Goal: Transaction & Acquisition: Purchase product/service

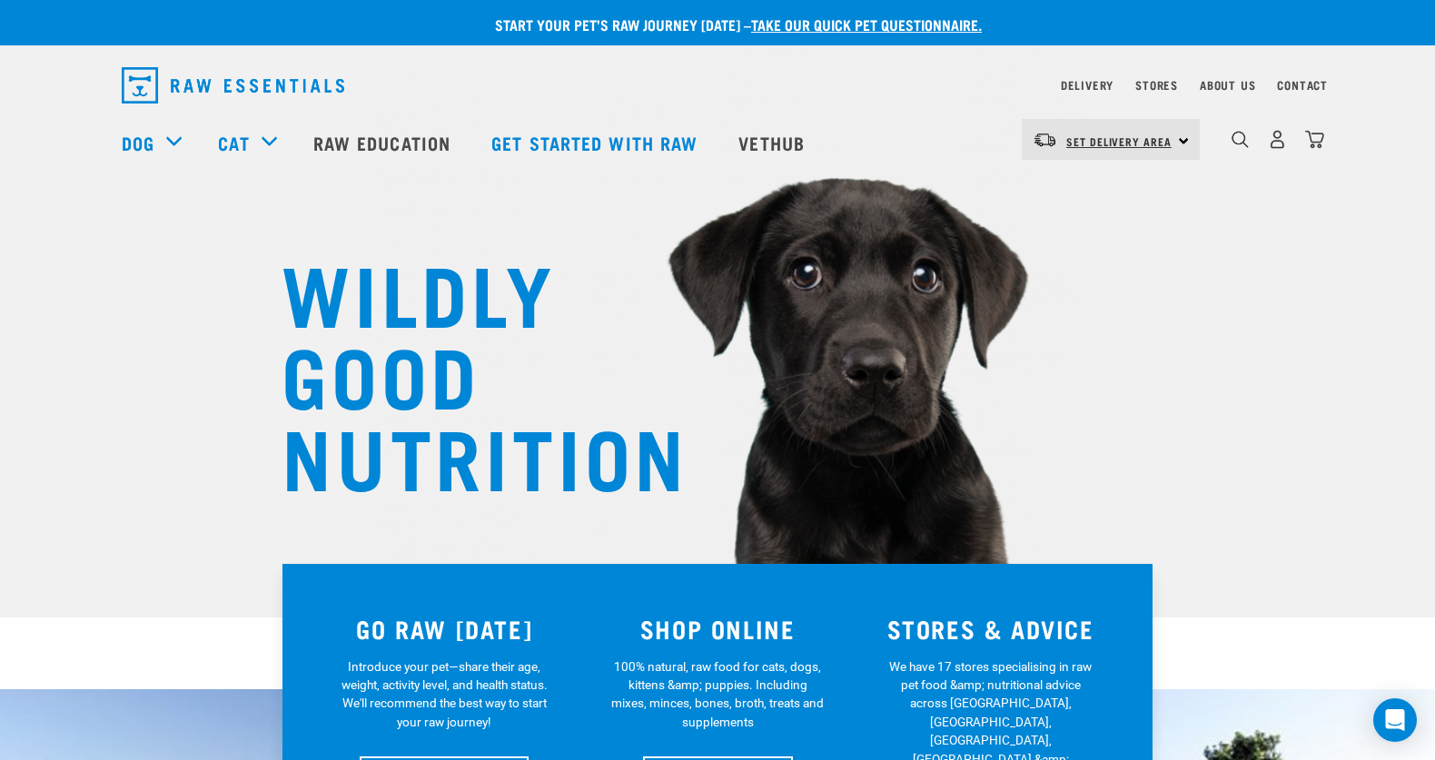
click at [1119, 140] on span "Set Delivery Area" at bounding box center [1119, 141] width 105 height 6
click at [1085, 183] on link "[GEOGRAPHIC_DATA]" at bounding box center [1109, 191] width 174 height 40
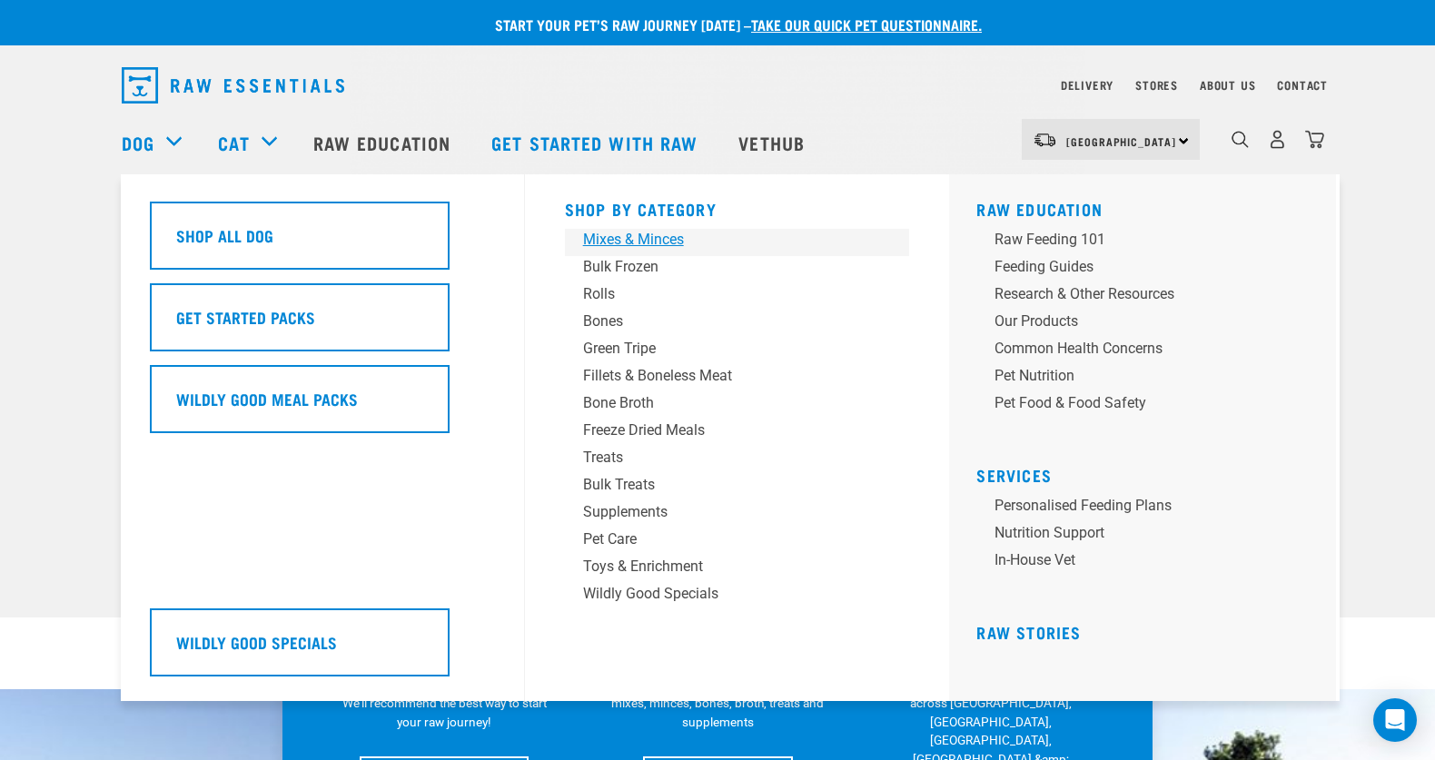
click at [627, 239] on div "Mixes & Minces" at bounding box center [724, 240] width 283 height 22
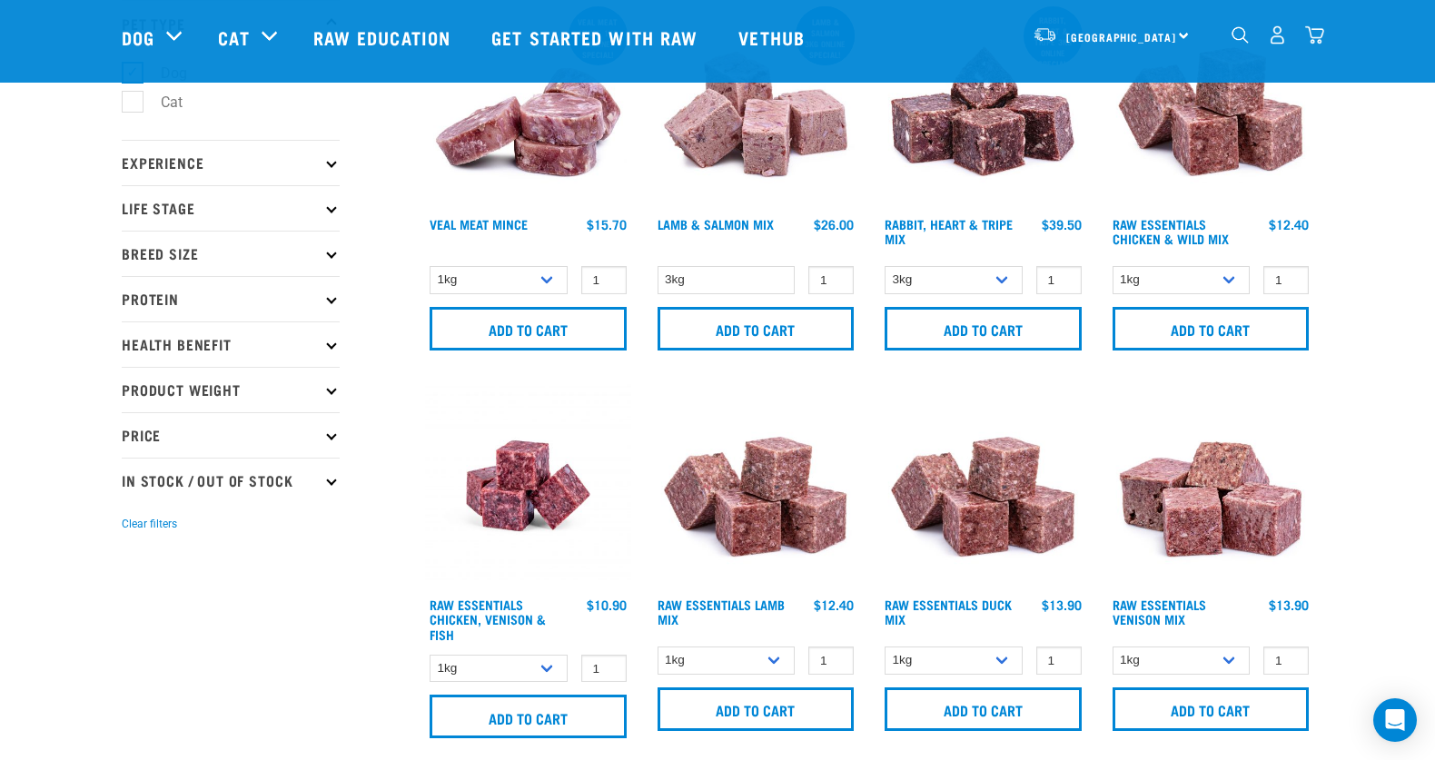
scroll to position [149, 0]
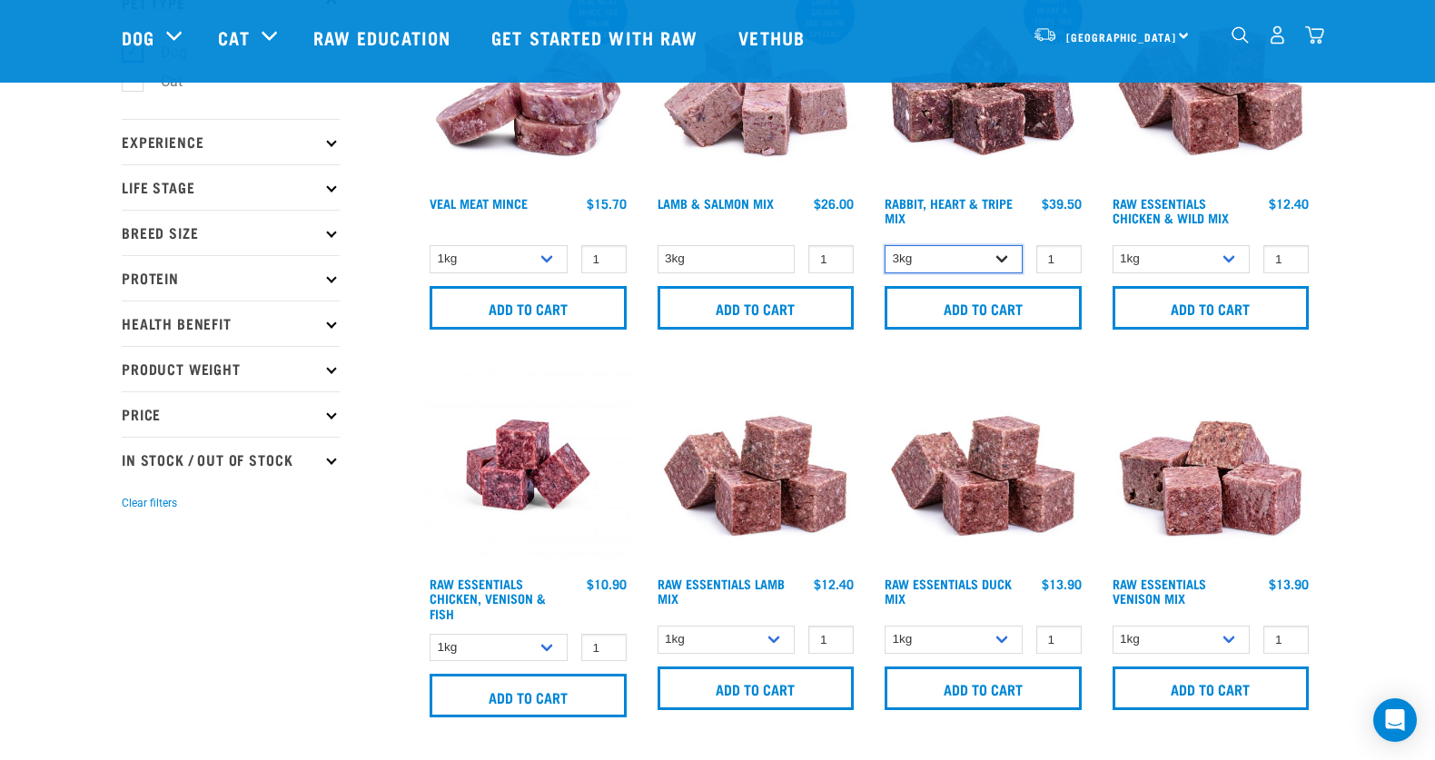
click at [992, 254] on select "3kg 1kg" at bounding box center [954, 259] width 138 height 28
select select "705"
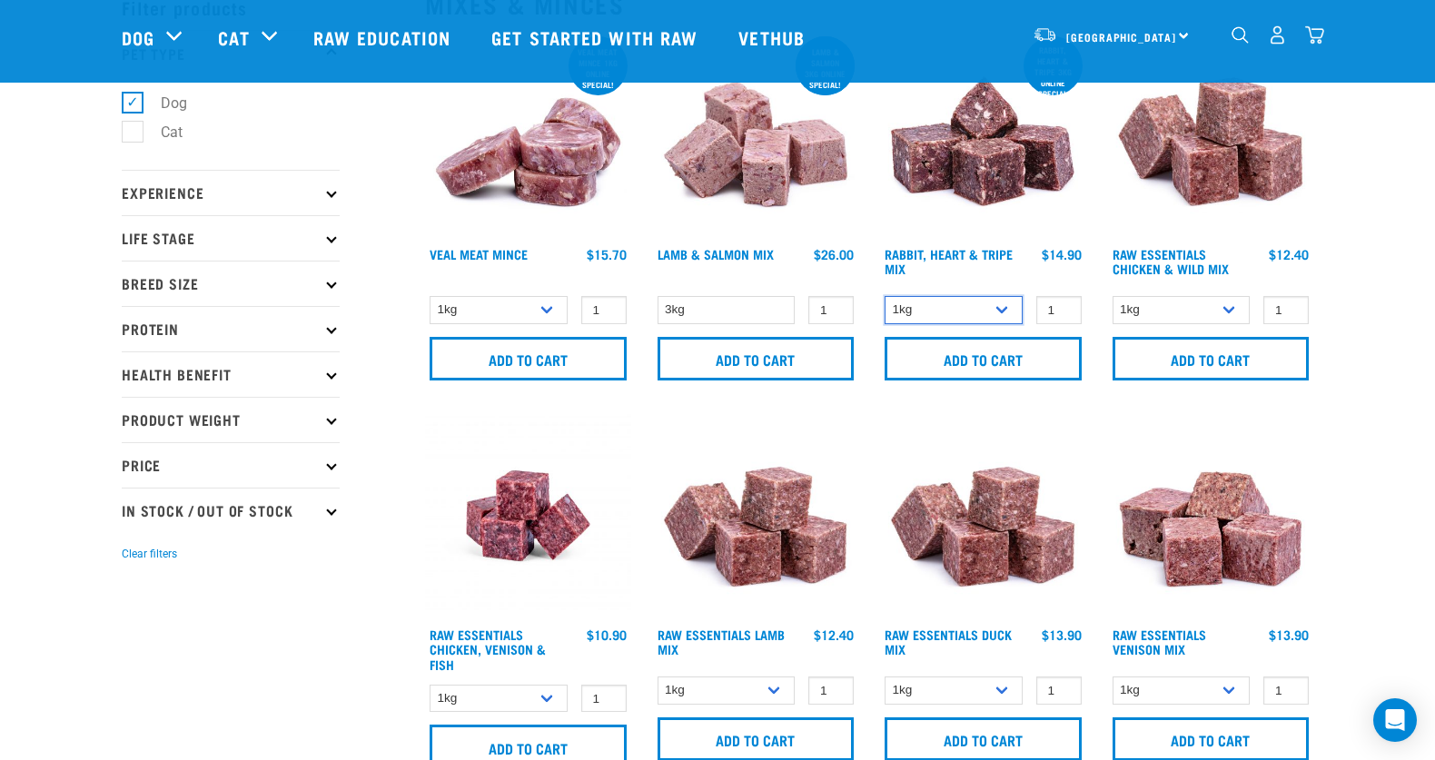
scroll to position [100, 0]
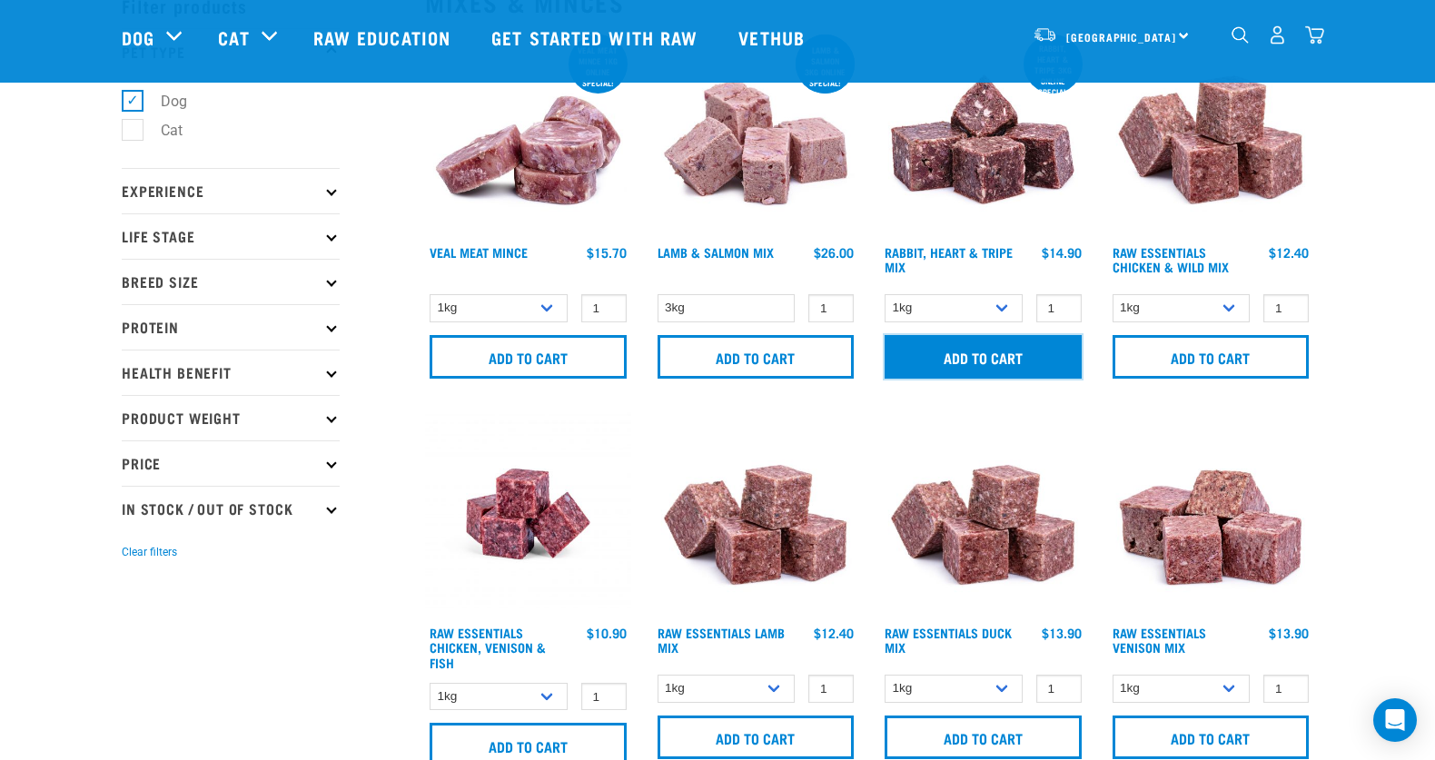
click at [960, 356] on input "Add to cart" at bounding box center [983, 357] width 197 height 44
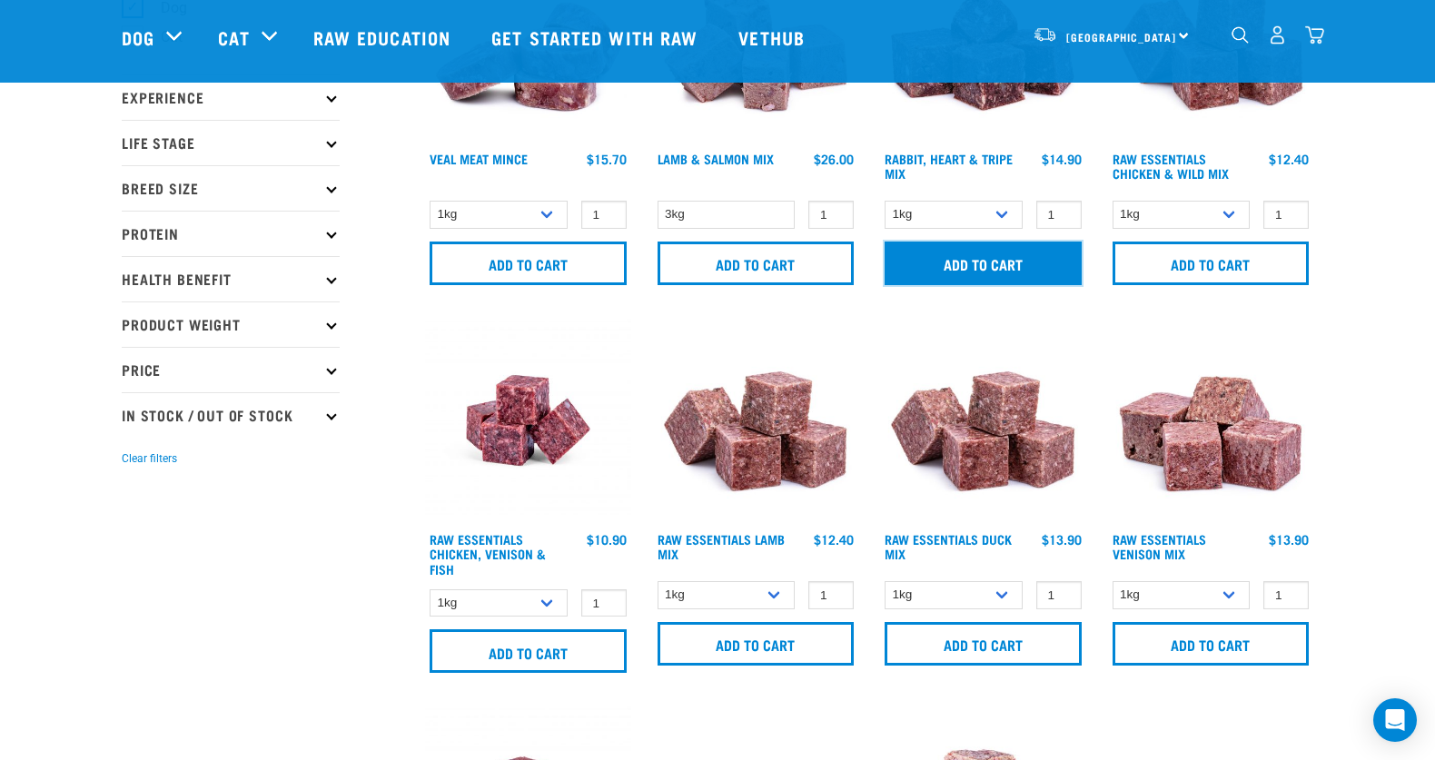
scroll to position [241, 0]
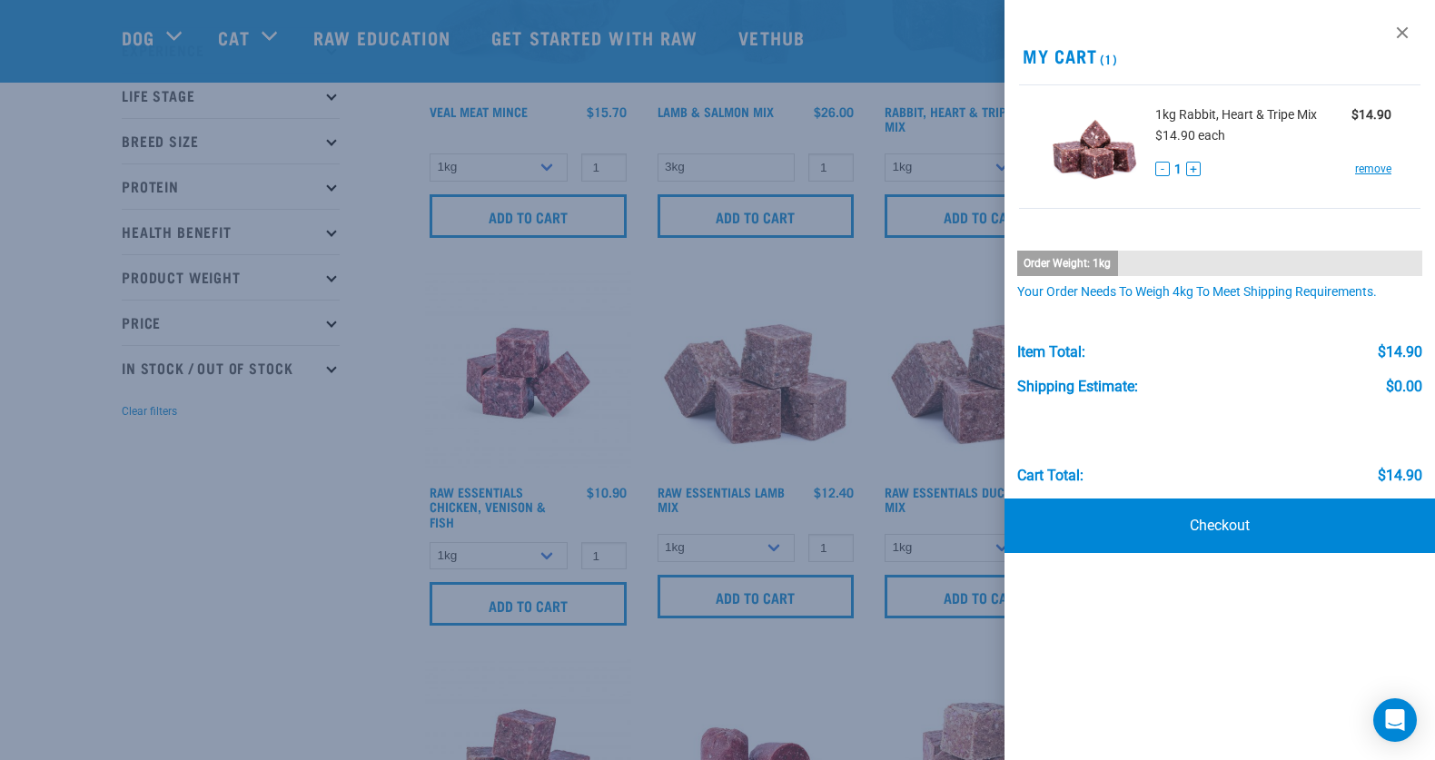
click at [277, 480] on div at bounding box center [717, 380] width 1435 height 760
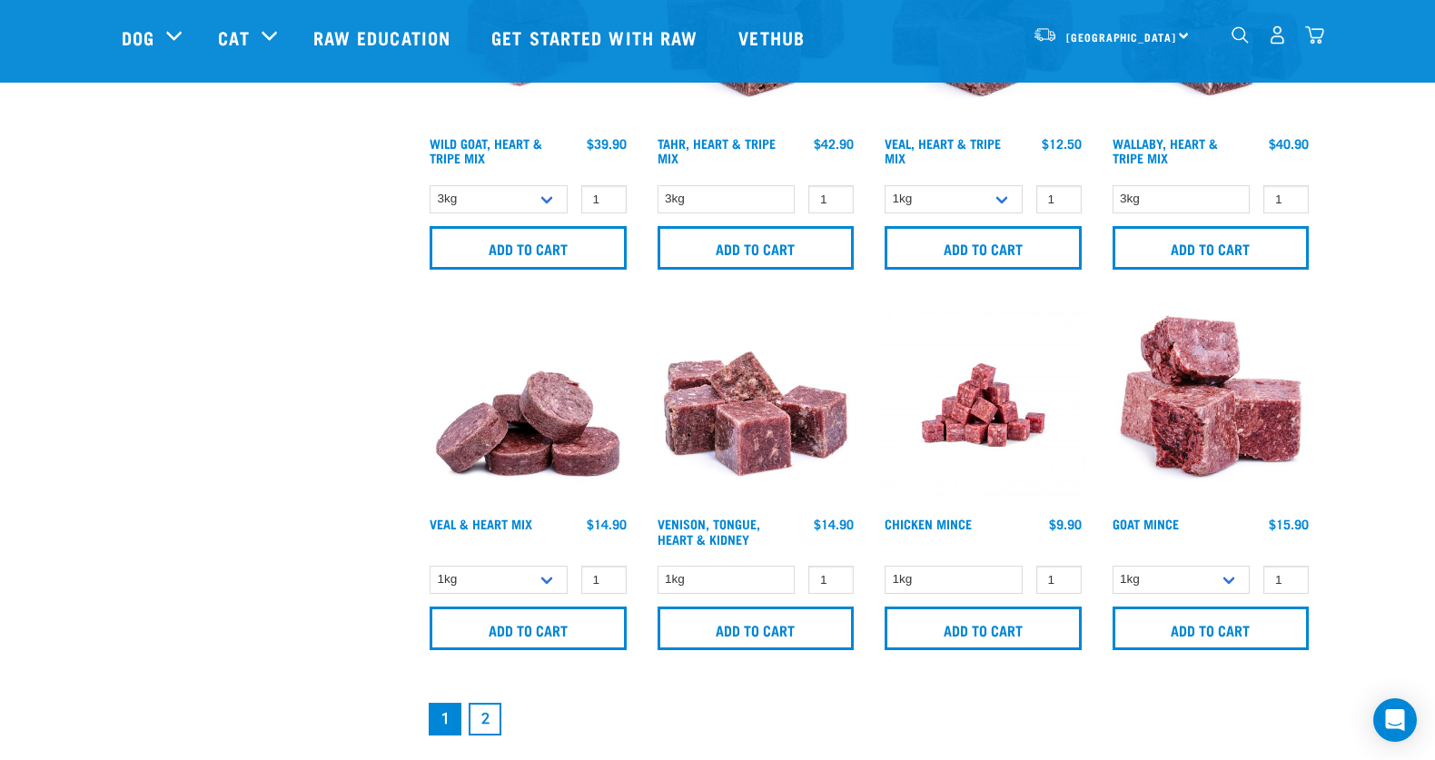
scroll to position [2506, 0]
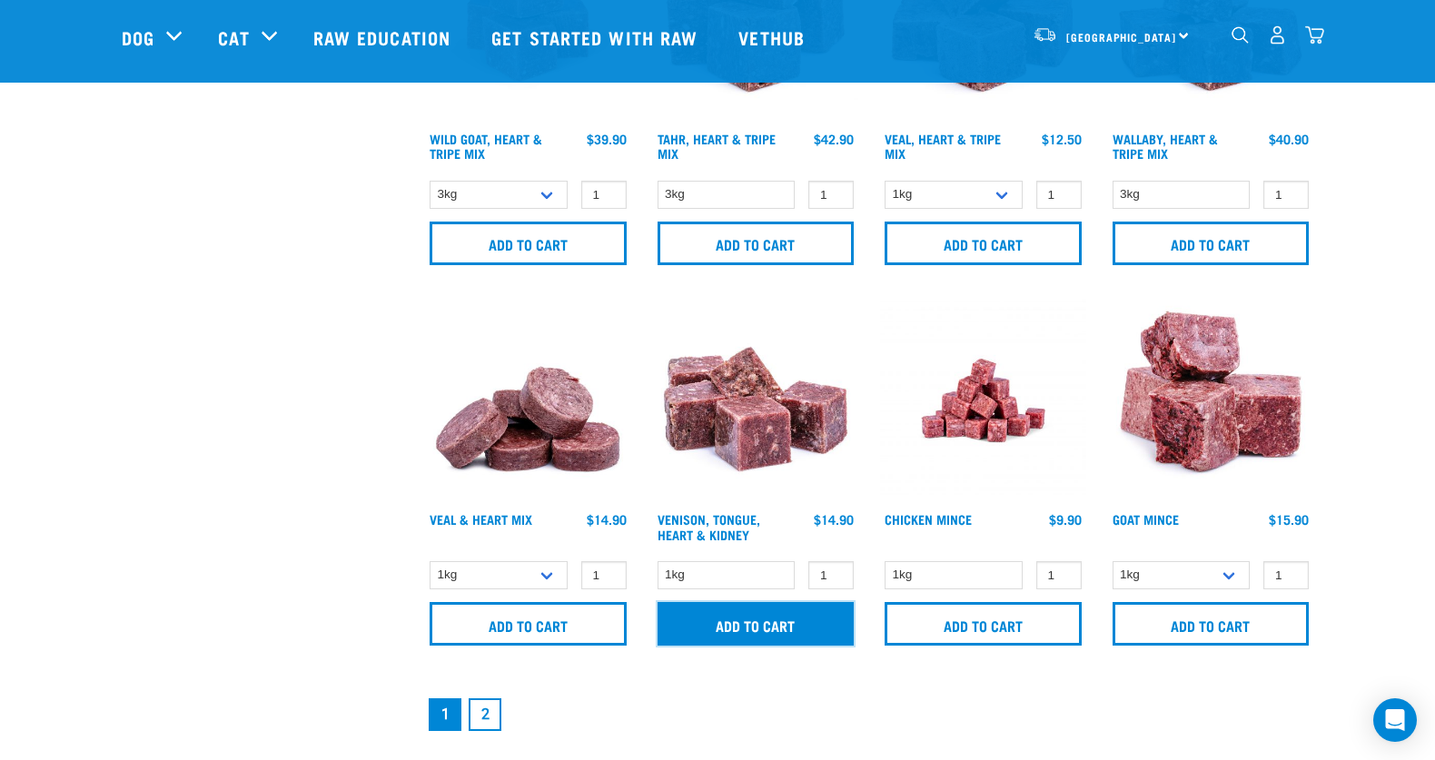
click at [797, 620] on input "Add to cart" at bounding box center [756, 624] width 197 height 44
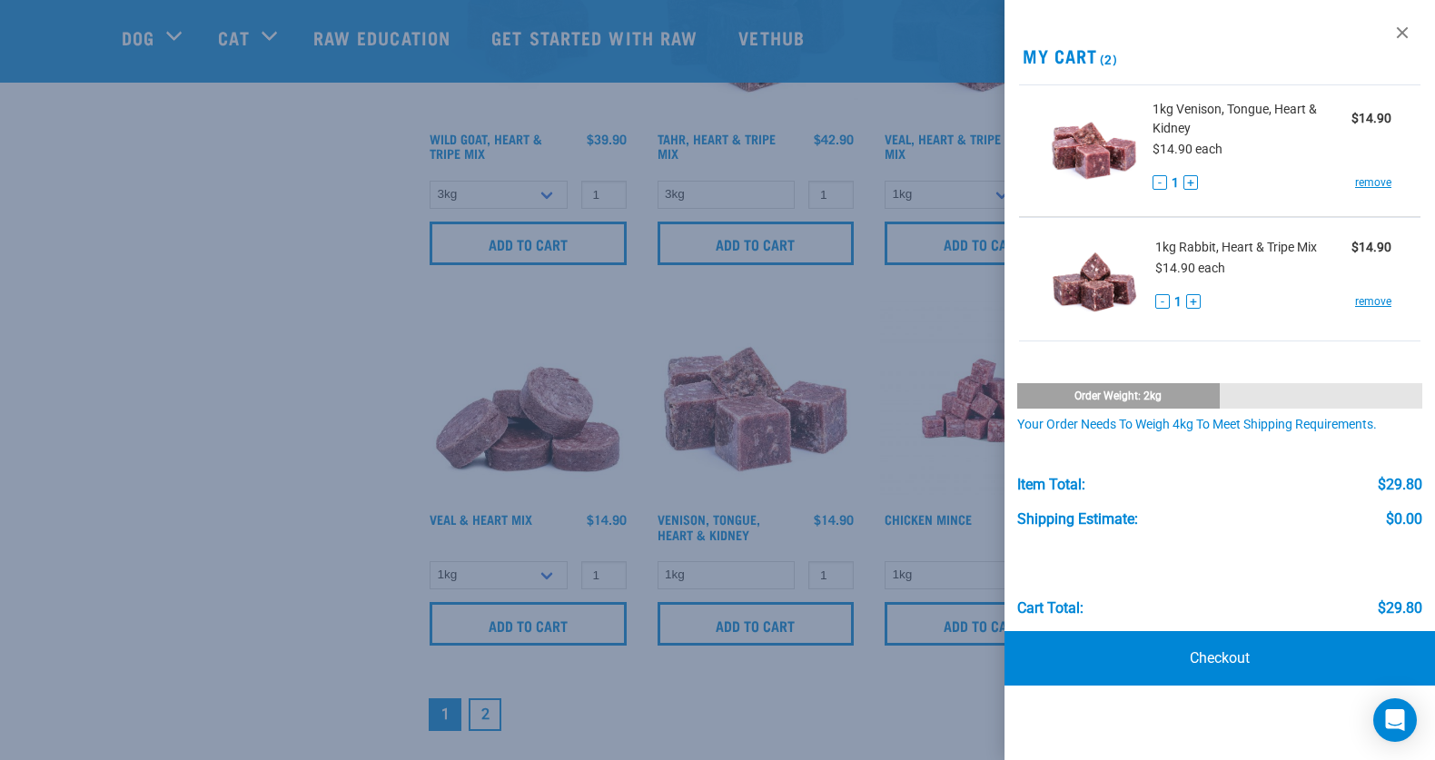
click at [280, 623] on div at bounding box center [717, 380] width 1435 height 760
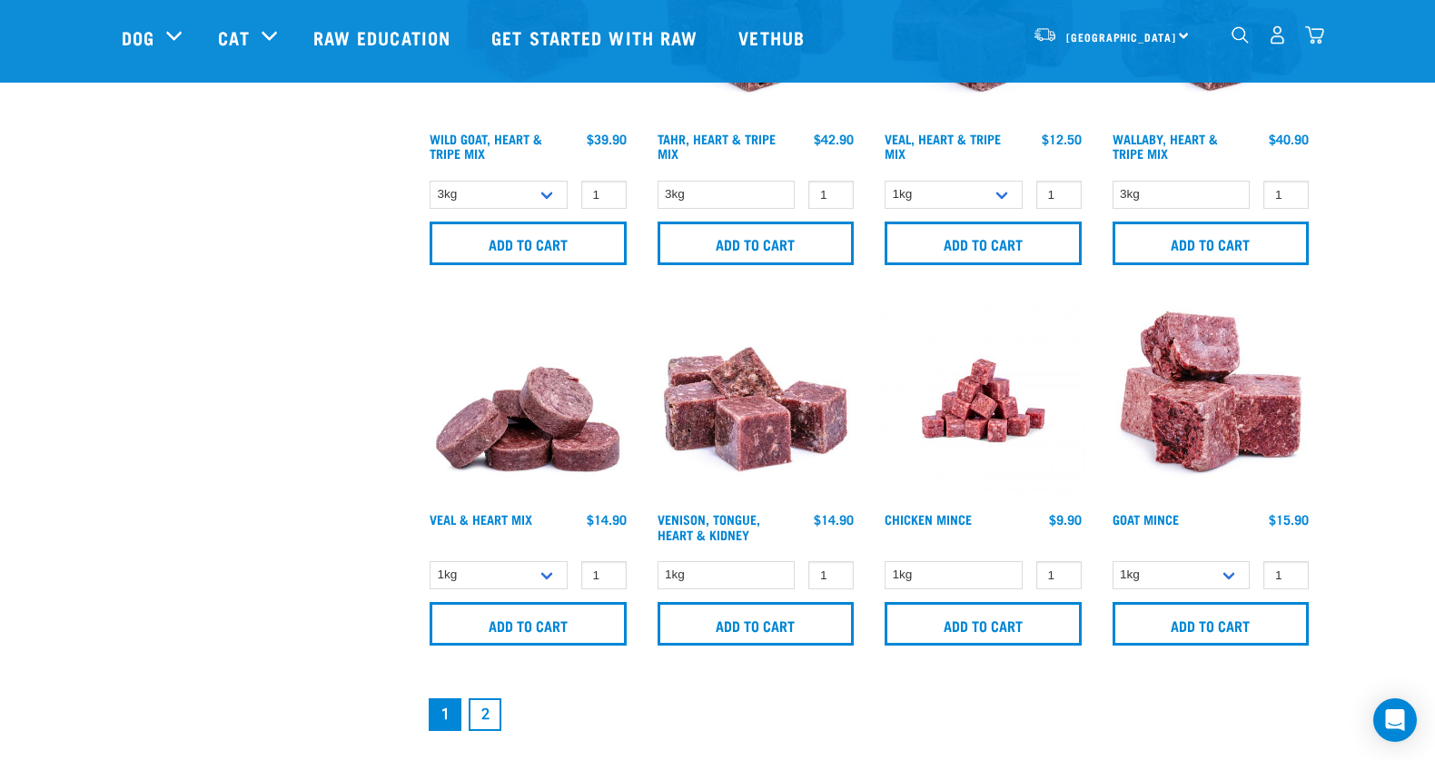
click at [480, 712] on link "2" at bounding box center [485, 715] width 33 height 33
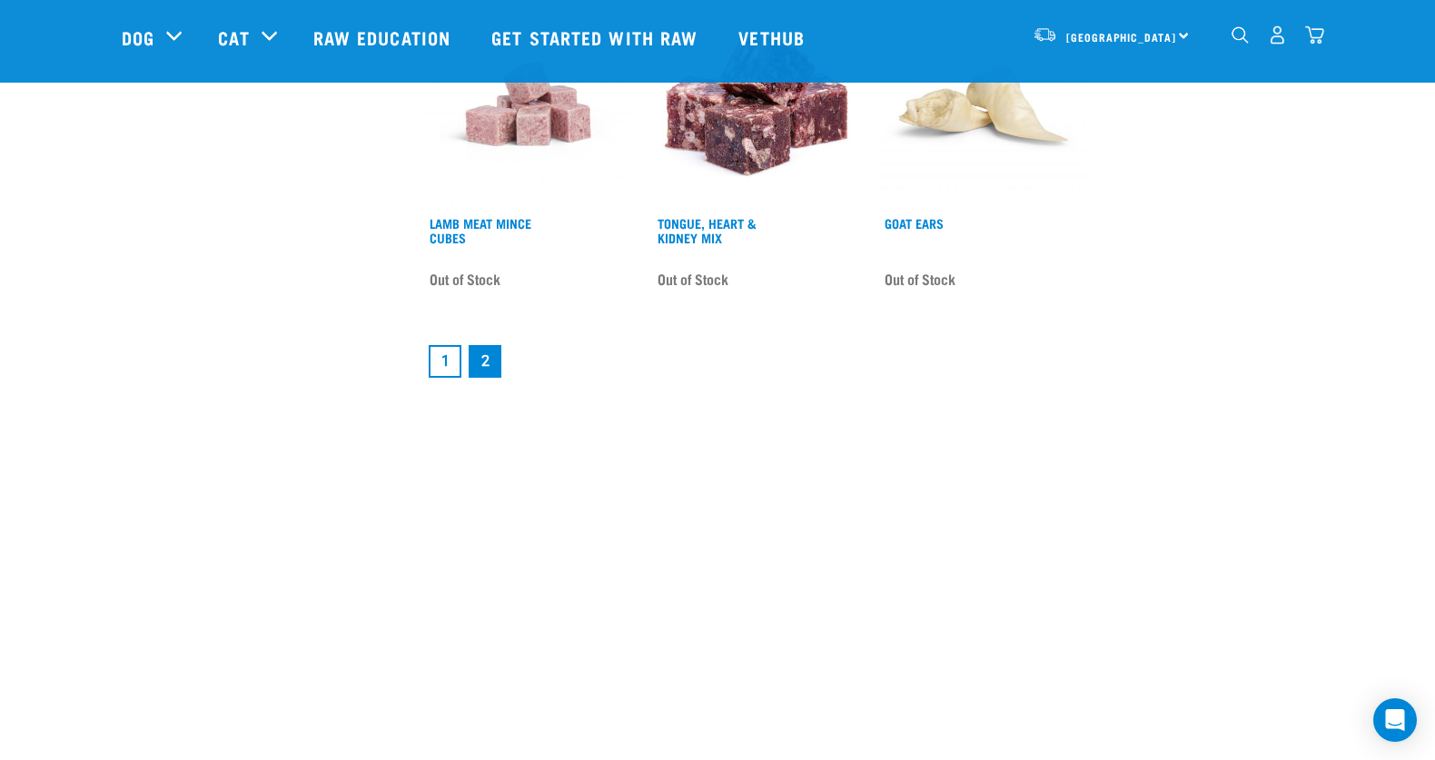
scroll to position [2704, 0]
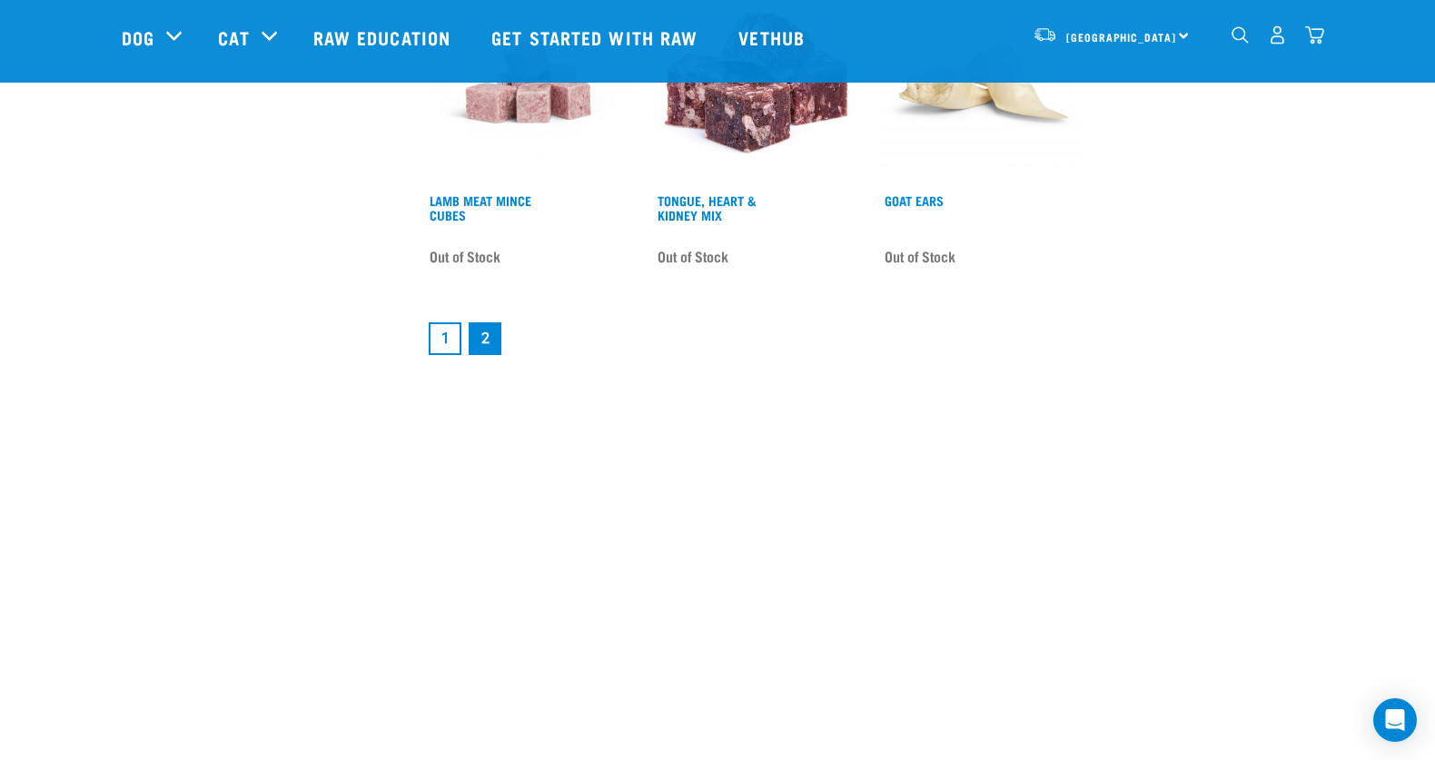
click at [439, 344] on link "1" at bounding box center [445, 339] width 33 height 33
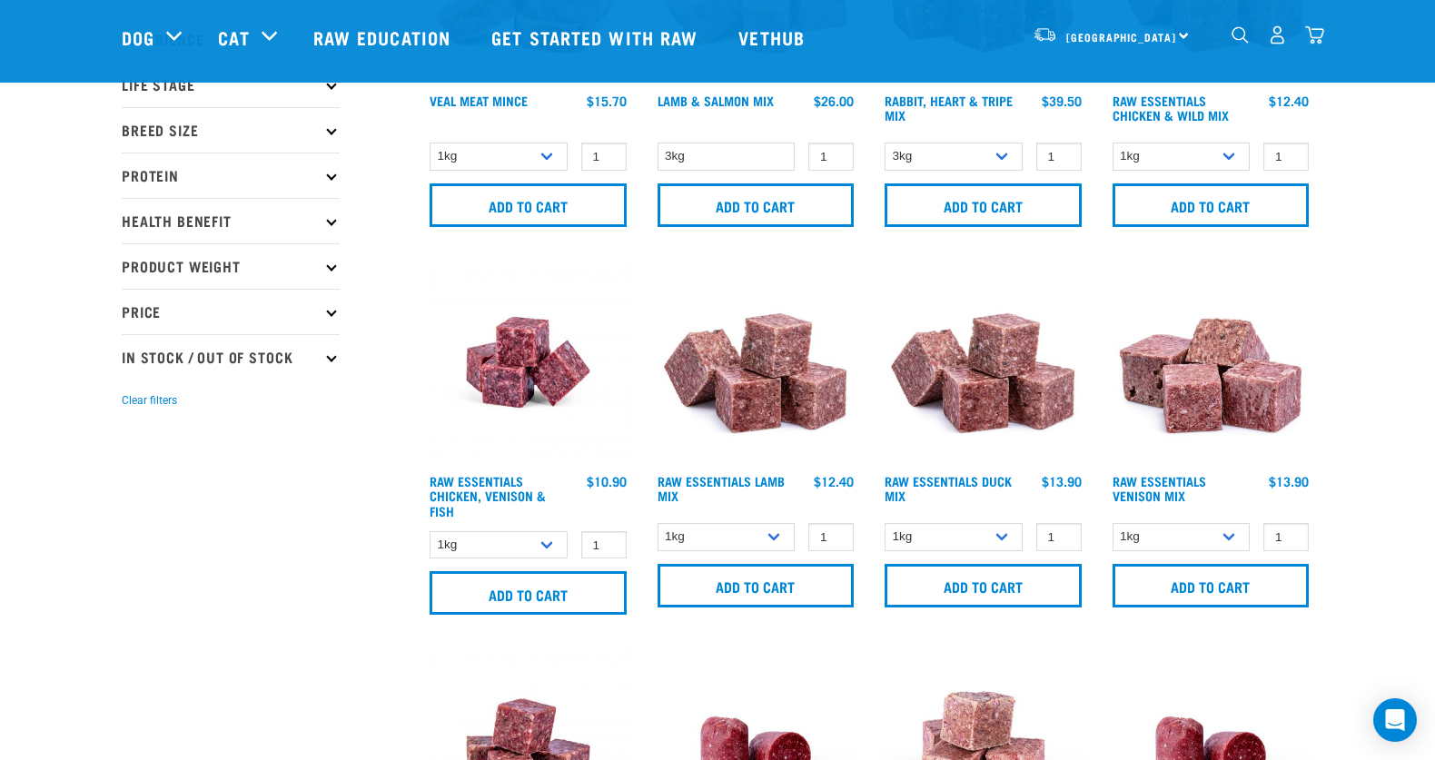
scroll to position [274, 0]
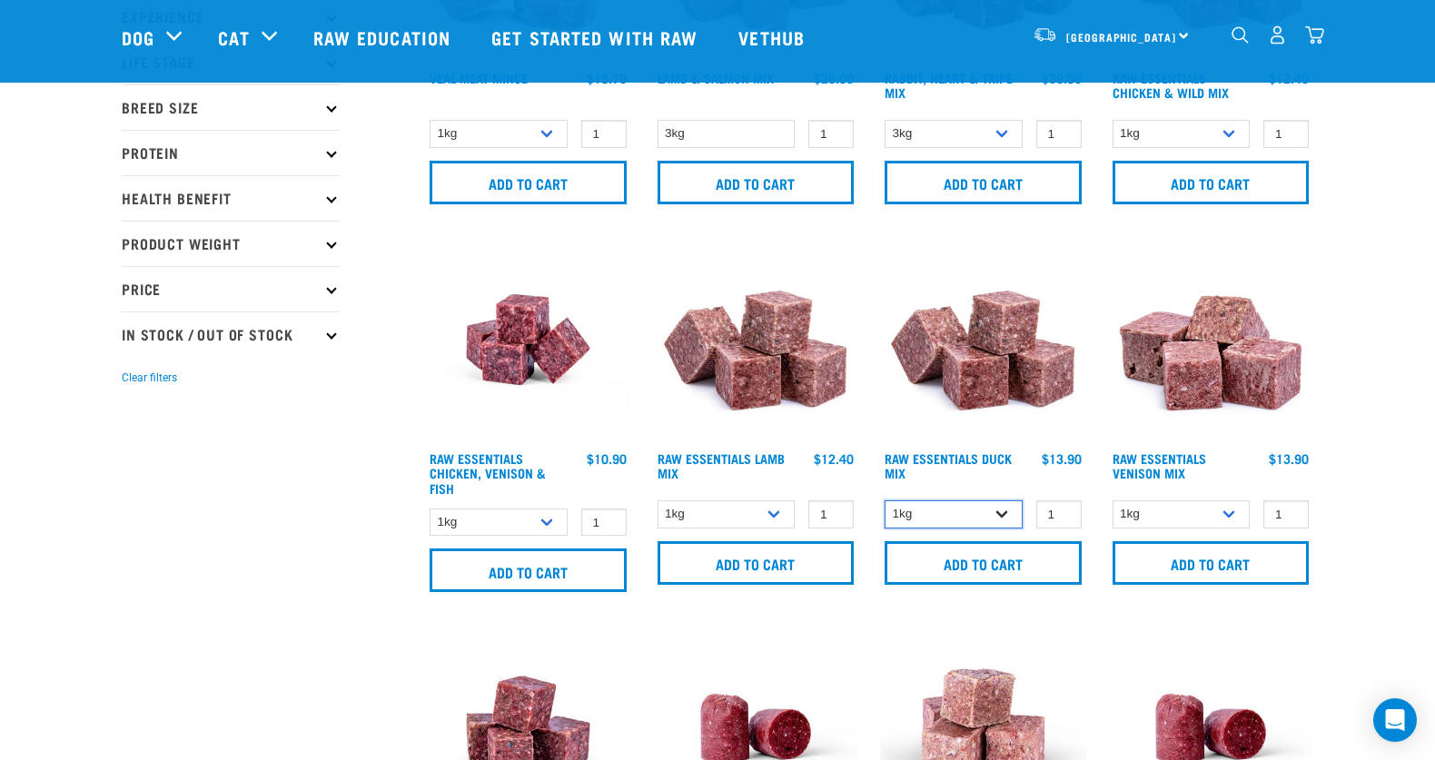
click at [997, 513] on select "1kg 3kg" at bounding box center [954, 515] width 138 height 28
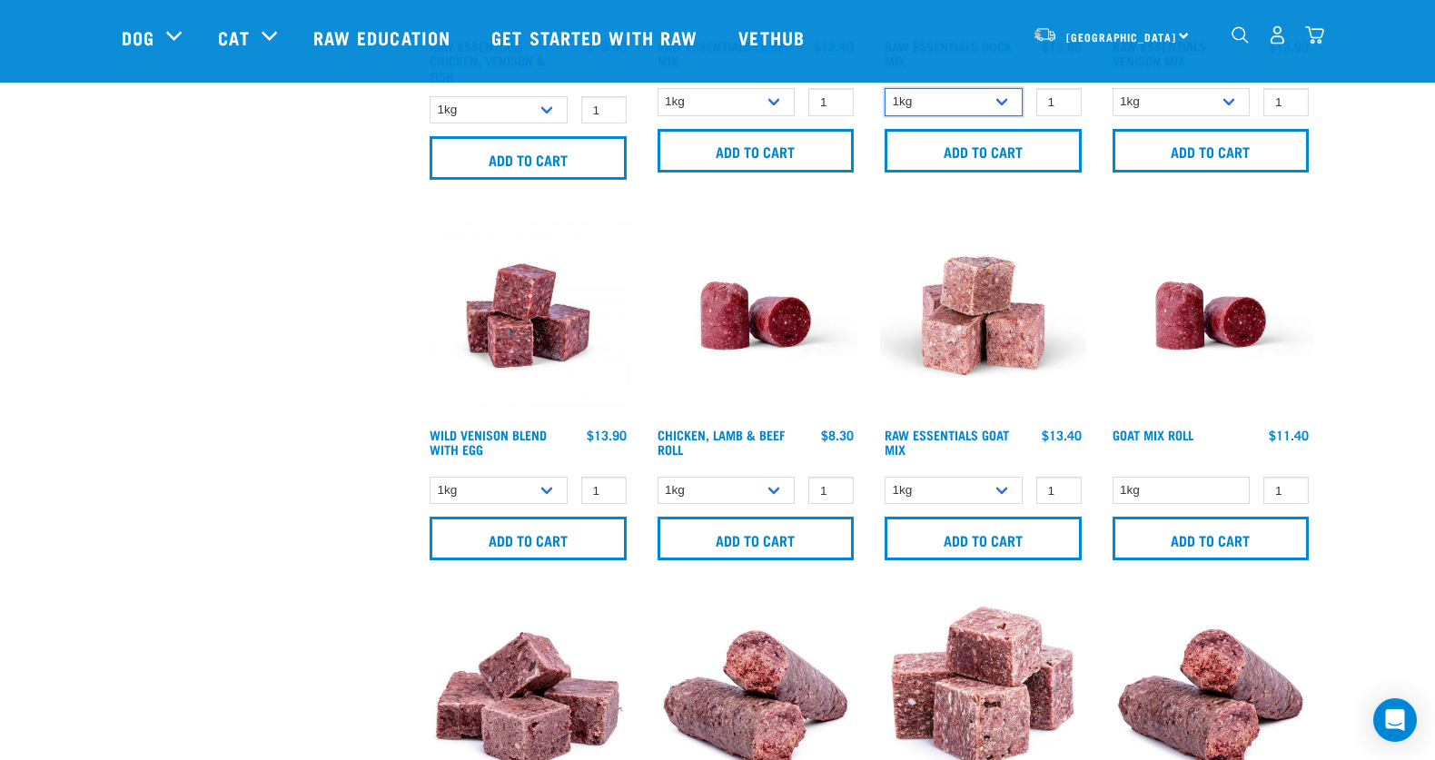
scroll to position [704, 0]
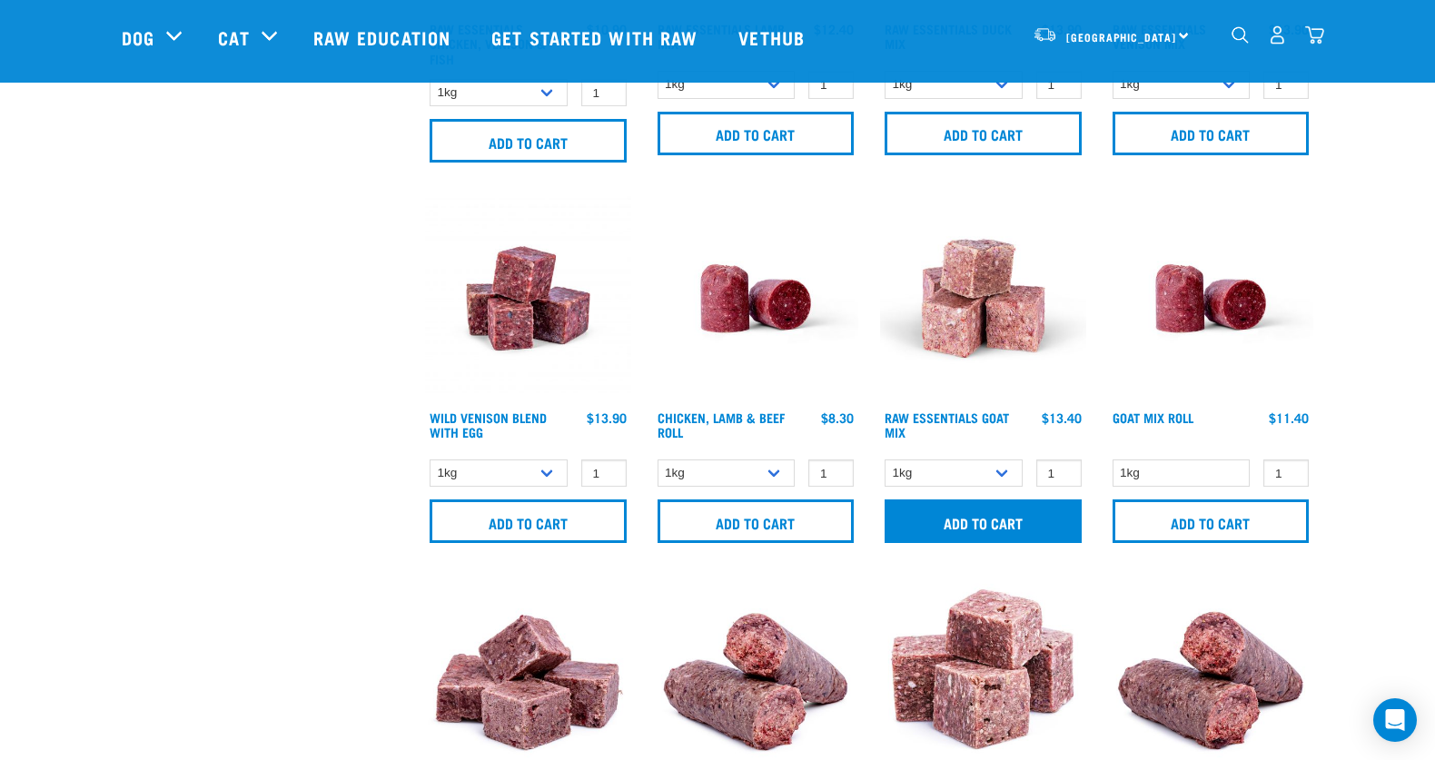
click at [996, 520] on input "Add to cart" at bounding box center [983, 522] width 197 height 44
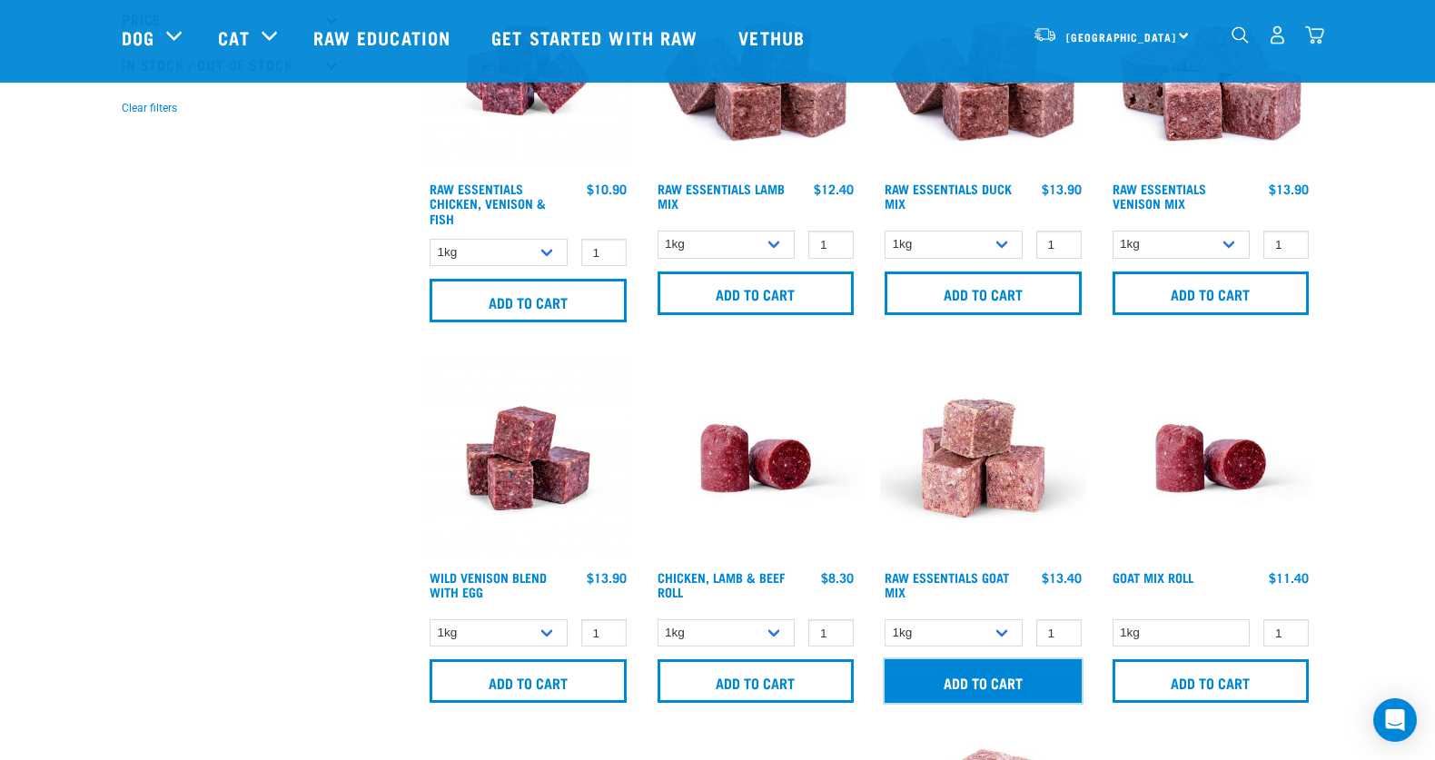
scroll to position [269, 0]
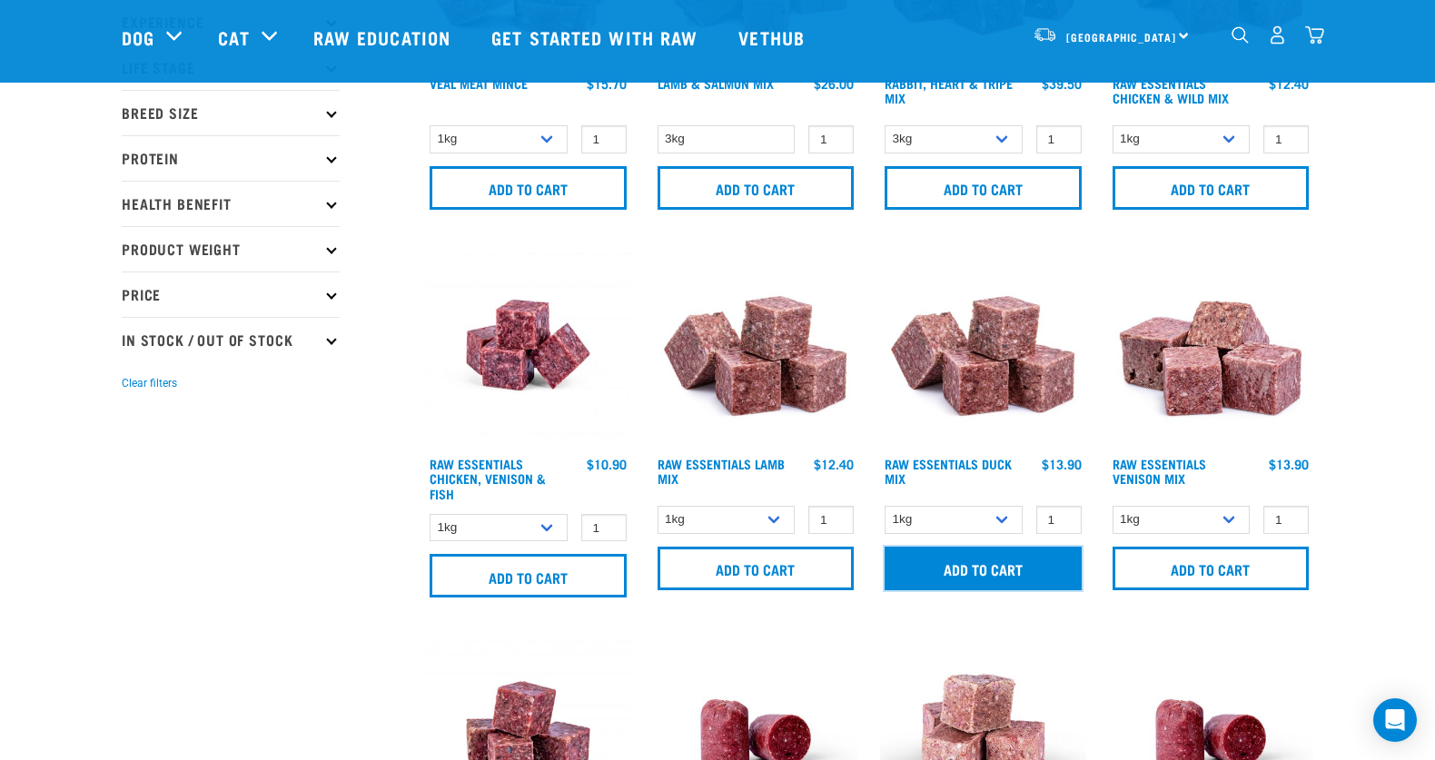
click at [963, 565] on input "Add to cart" at bounding box center [983, 569] width 197 height 44
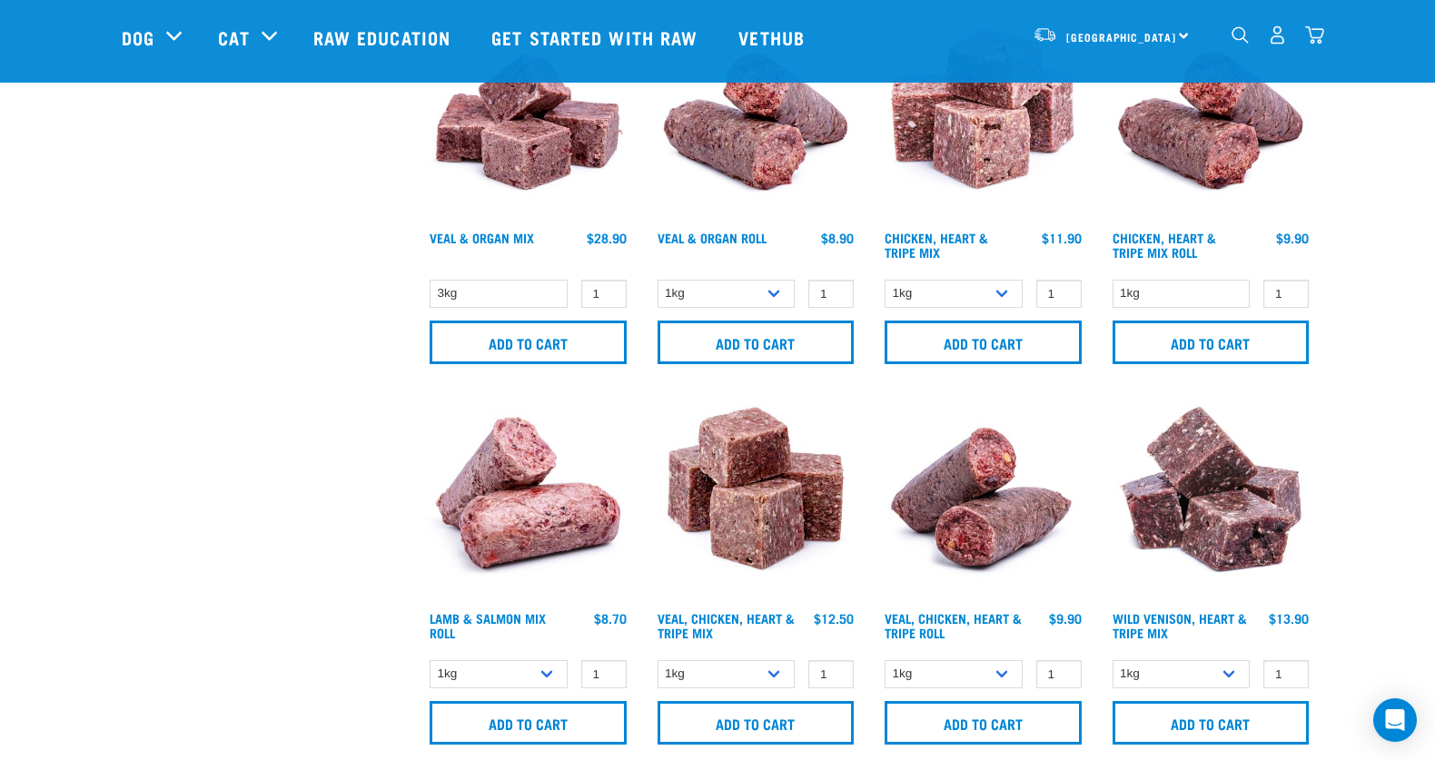
scroll to position [1266, 0]
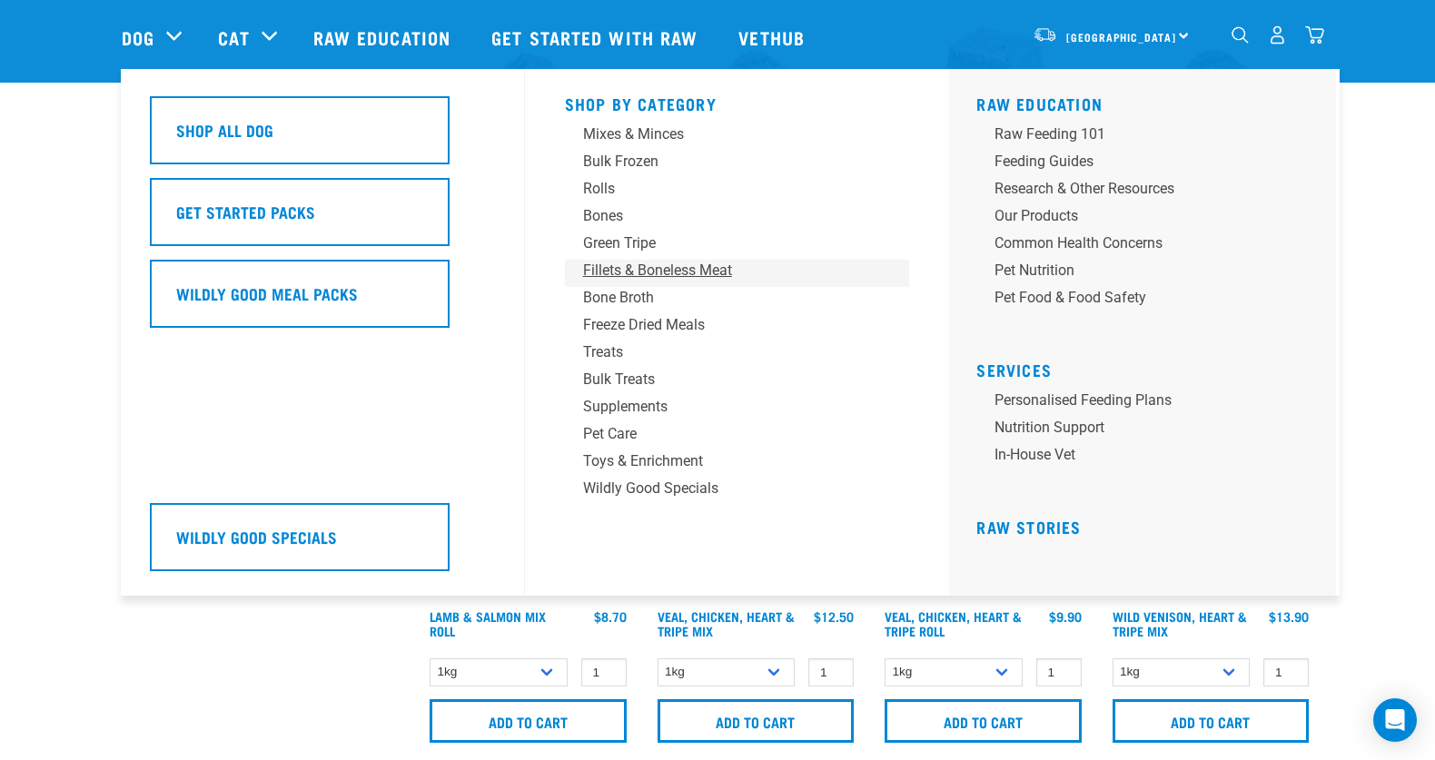
click at [653, 263] on div "Fillets & Boneless Meat" at bounding box center [724, 271] width 283 height 22
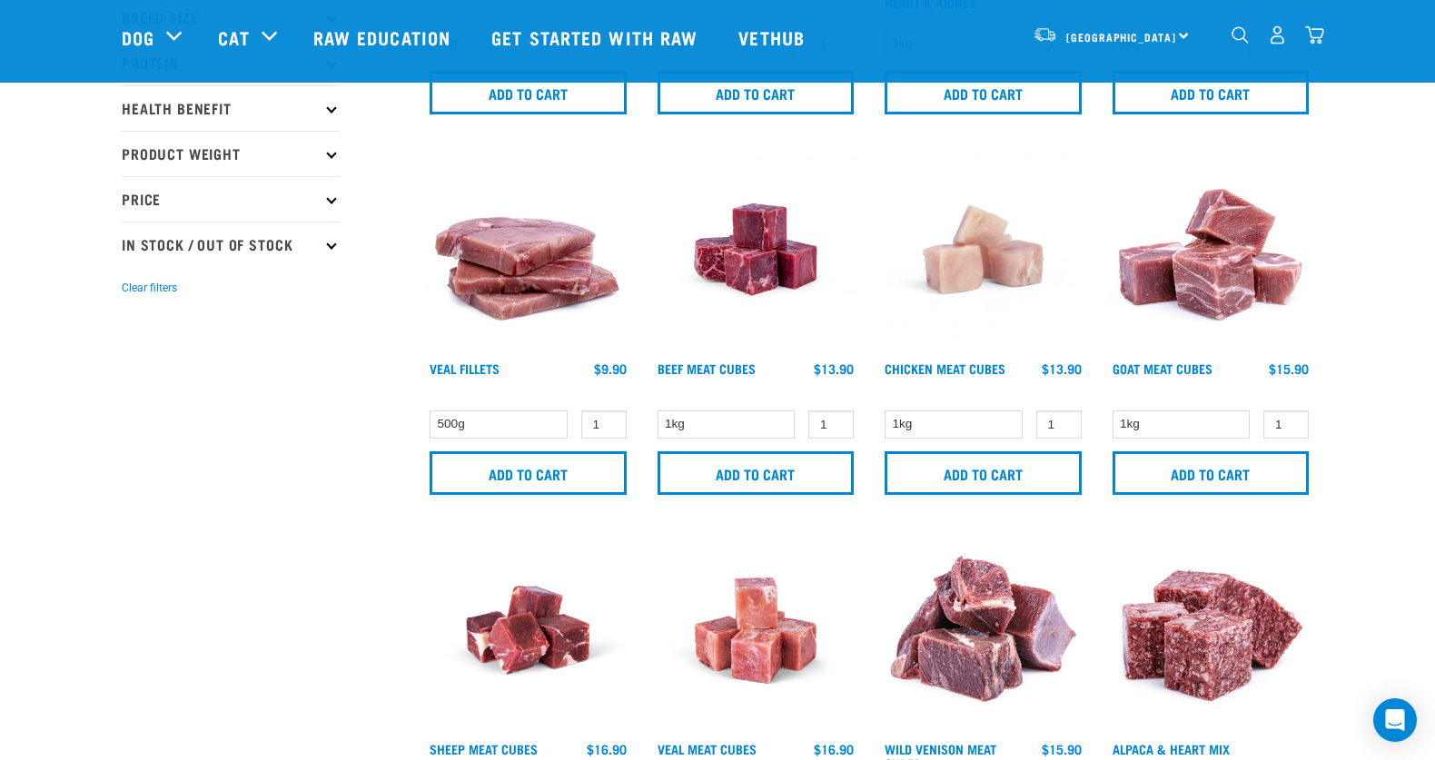
scroll to position [367, 0]
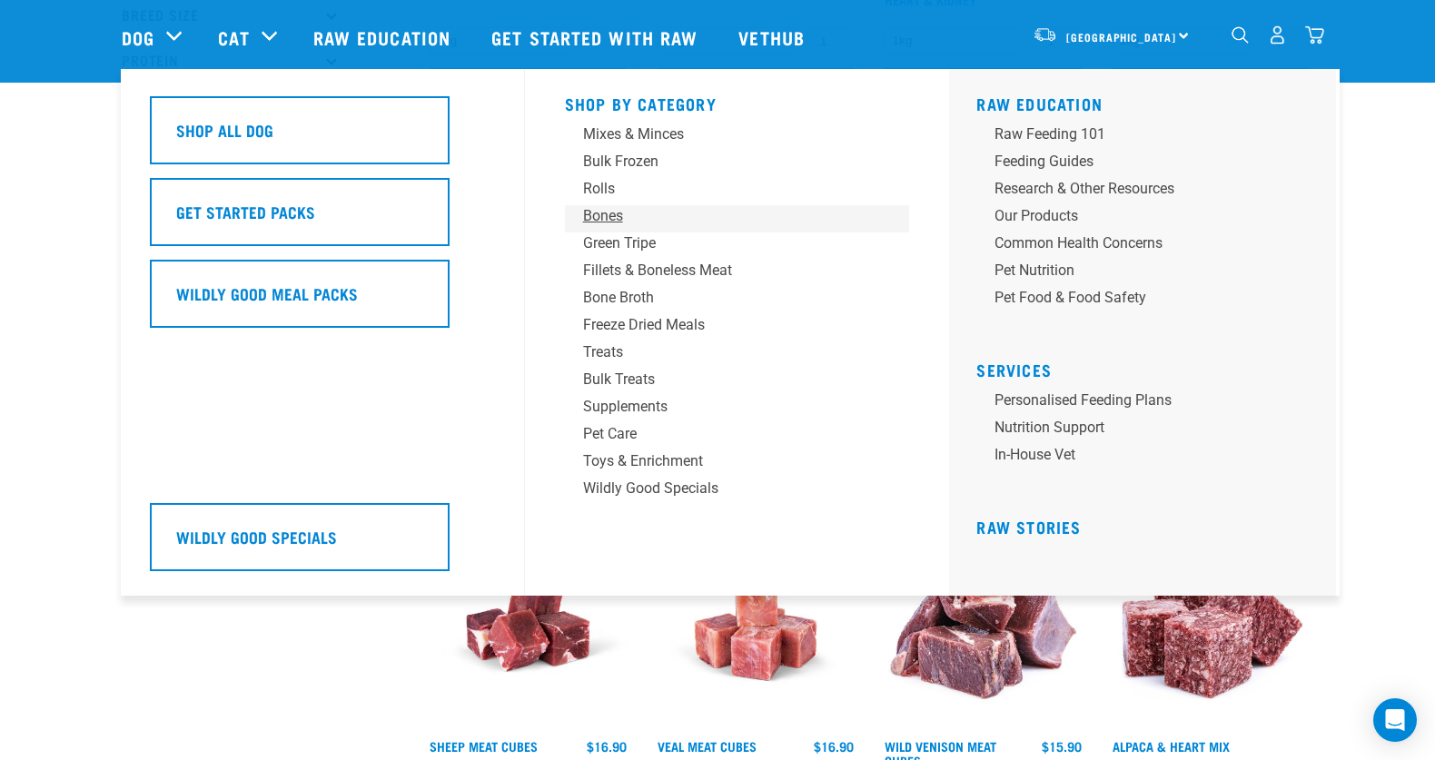
click at [606, 218] on div "Bones" at bounding box center [724, 216] width 283 height 22
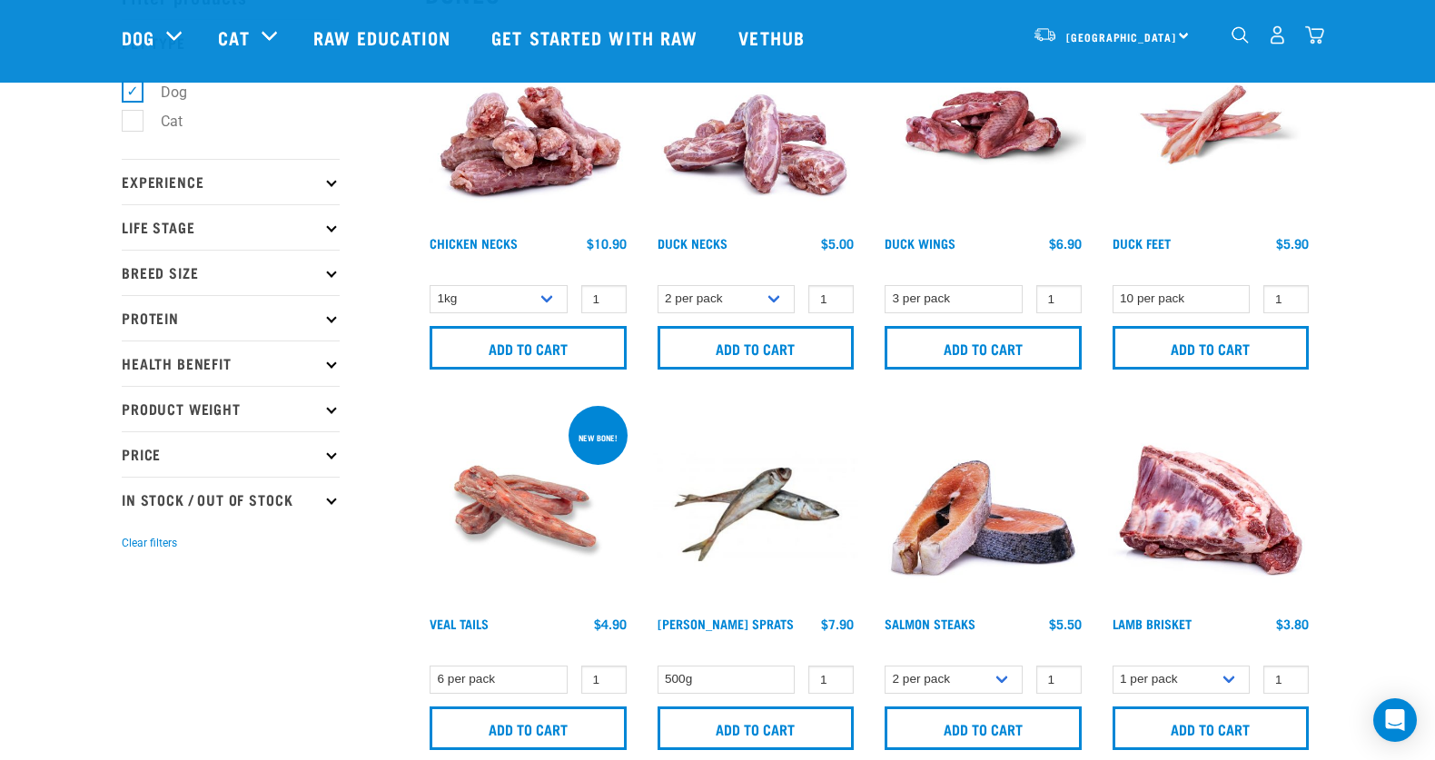
scroll to position [105, 0]
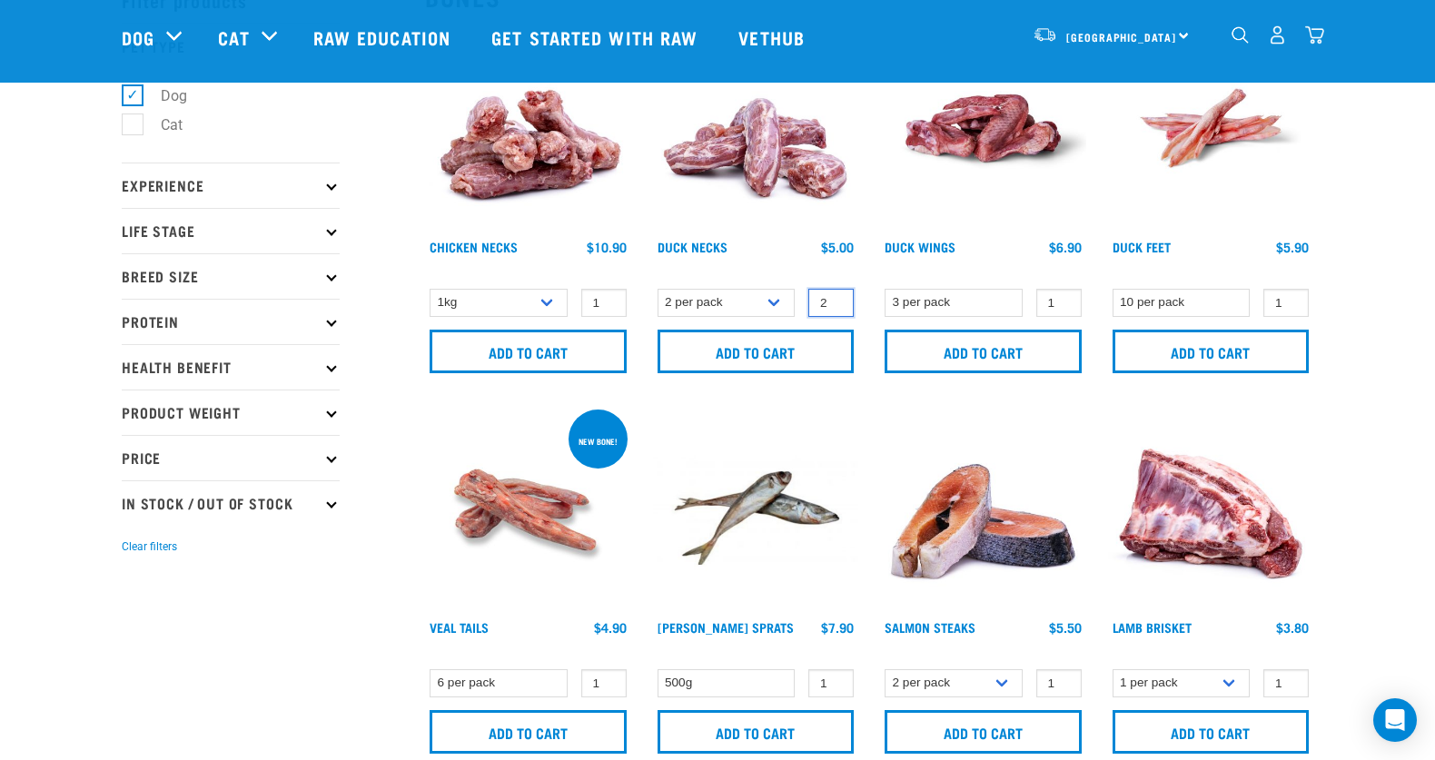
type input "2"
click at [838, 299] on input "2" at bounding box center [831, 303] width 45 height 28
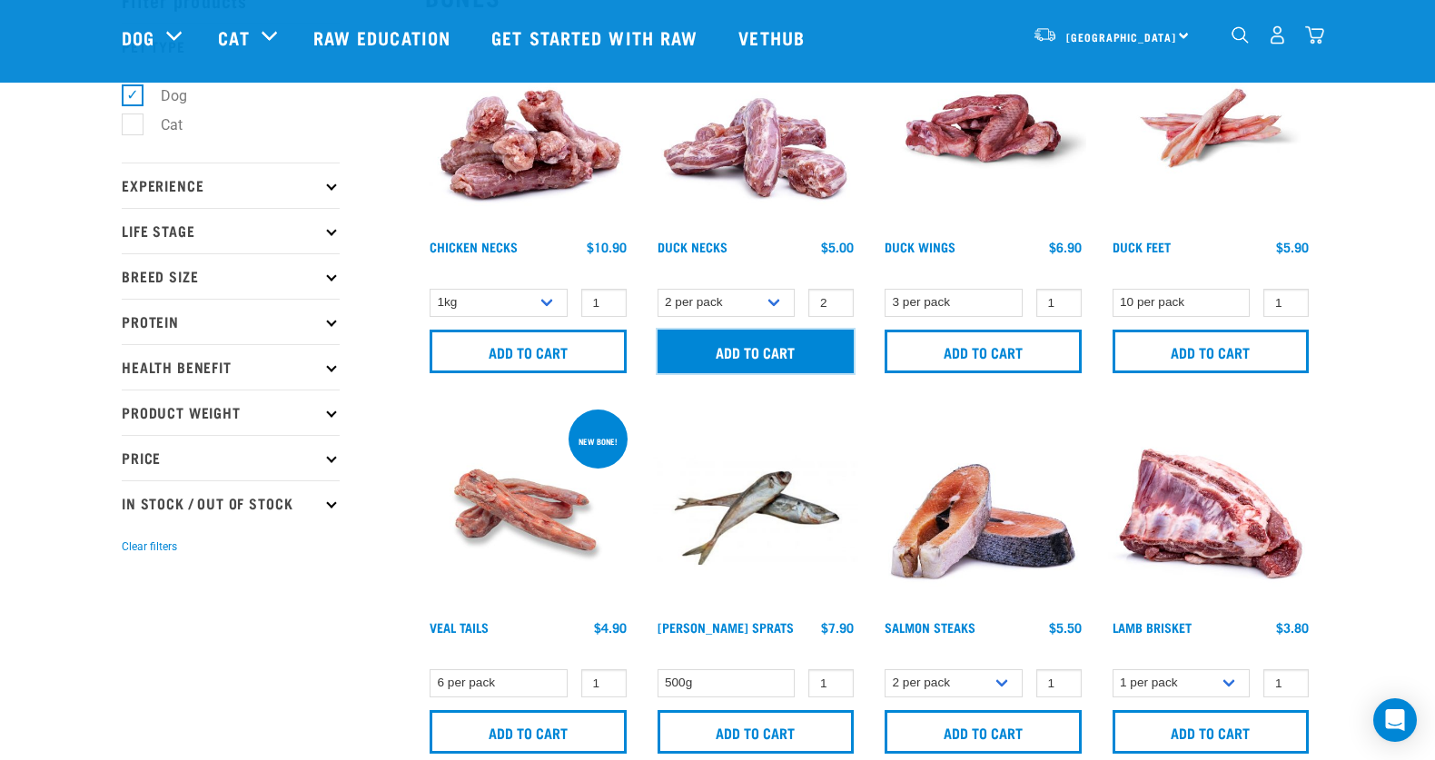
click at [822, 338] on input "Add to cart" at bounding box center [756, 352] width 197 height 44
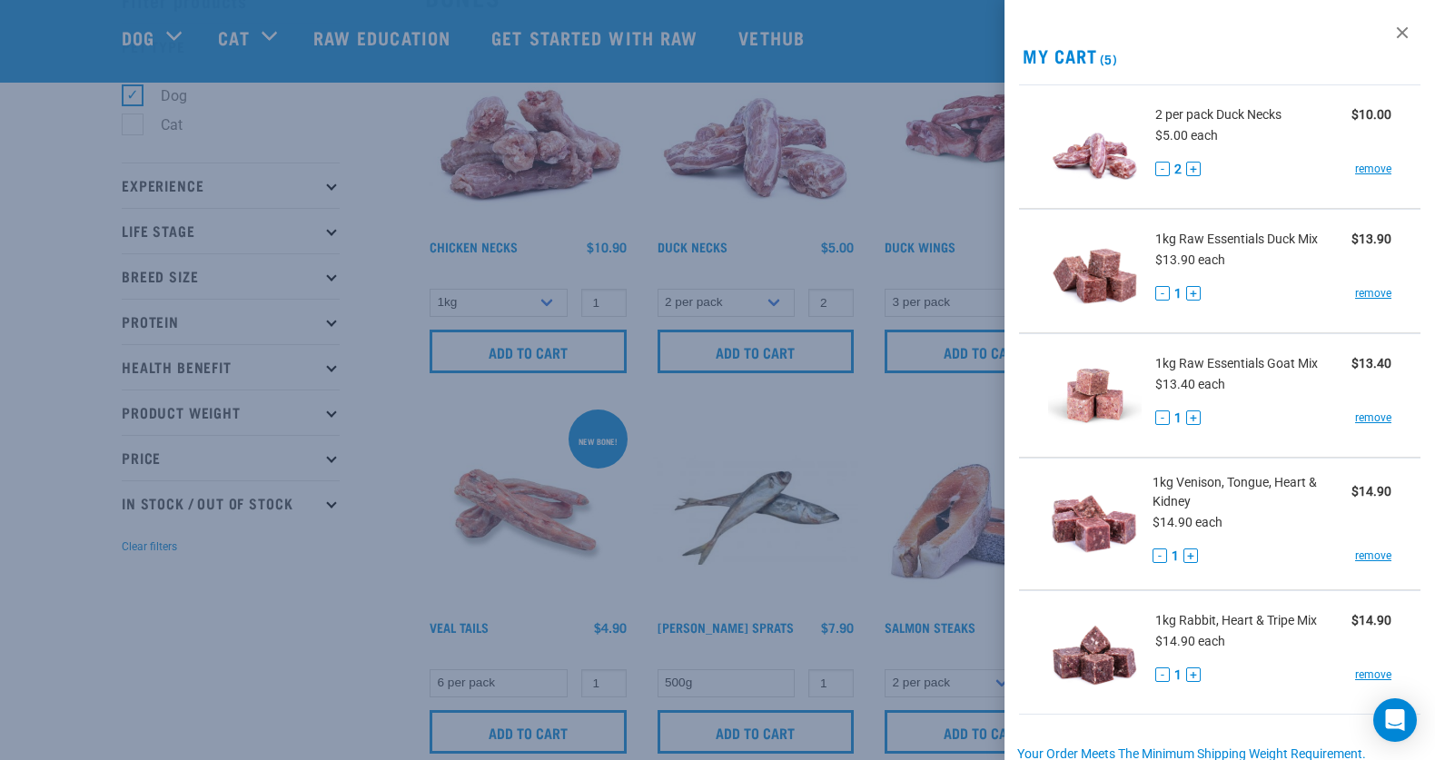
click at [921, 279] on div at bounding box center [717, 380] width 1435 height 760
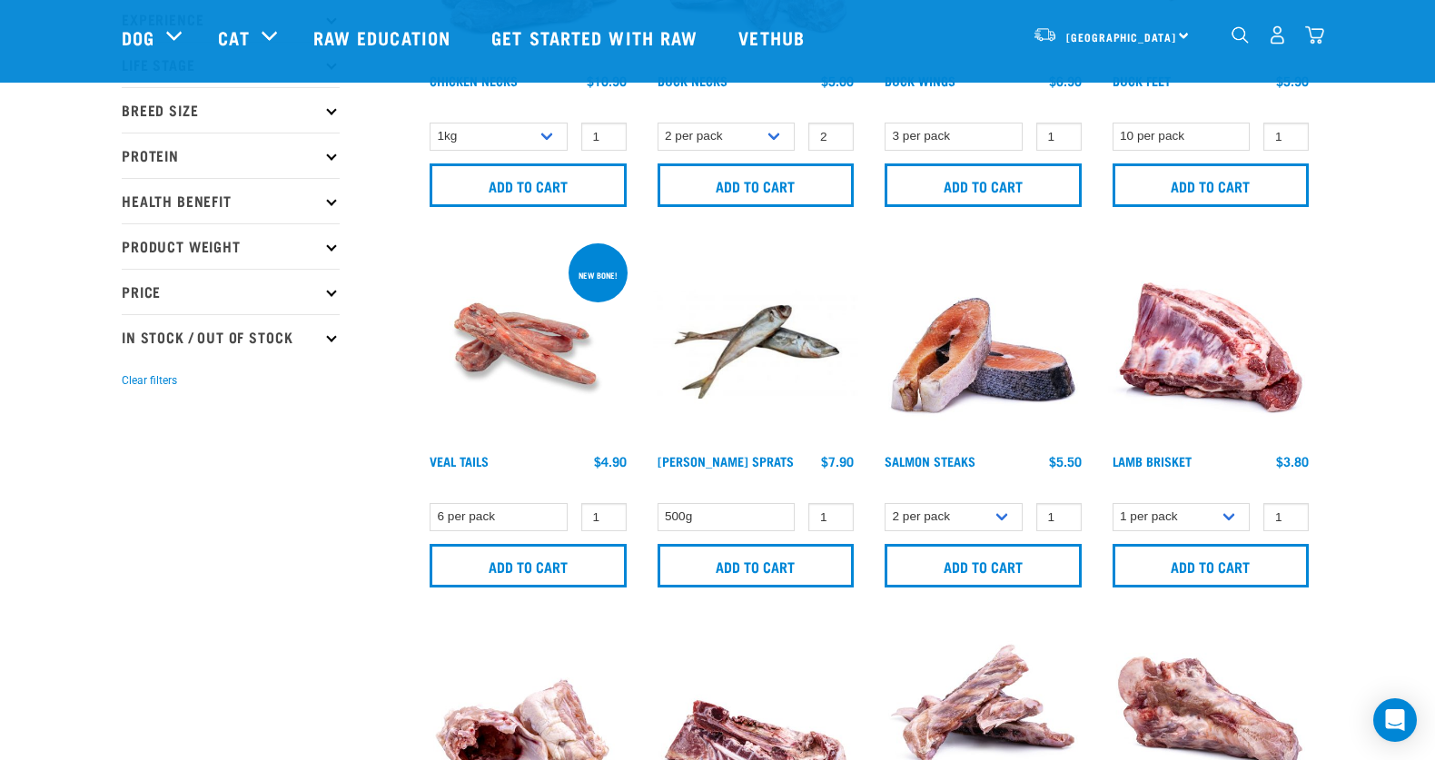
scroll to position [277, 0]
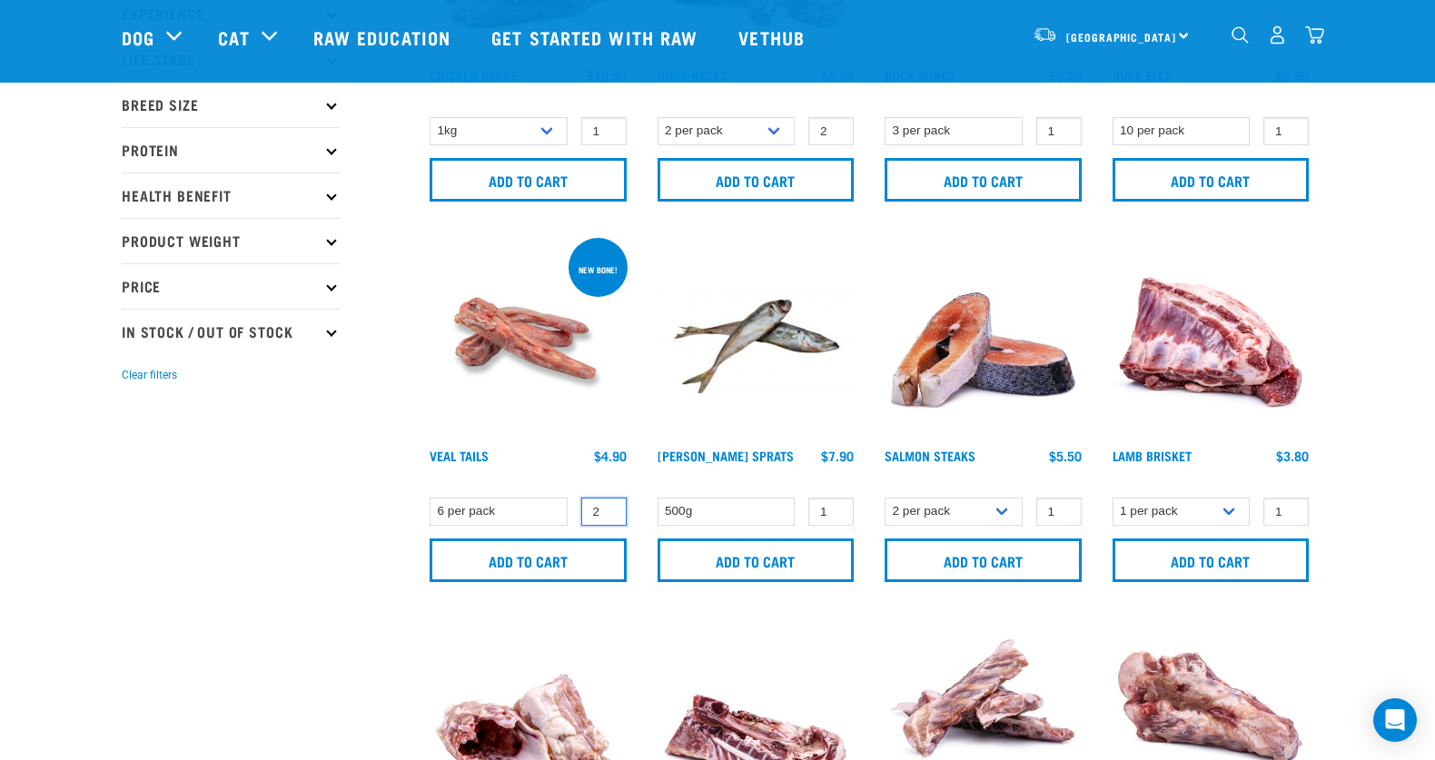
type input "2"
click at [609, 504] on input "2" at bounding box center [603, 512] width 45 height 28
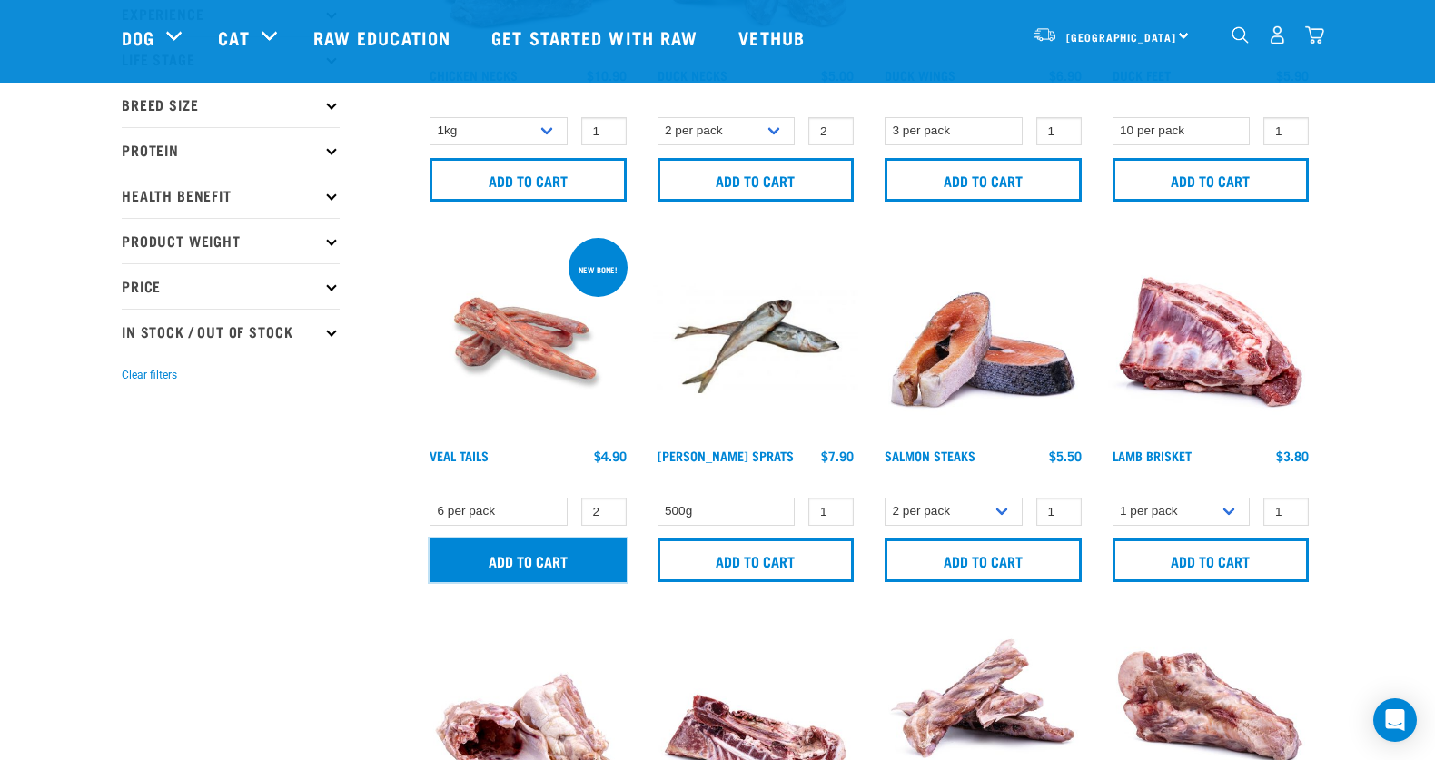
click at [576, 554] on input "Add to cart" at bounding box center [528, 561] width 197 height 44
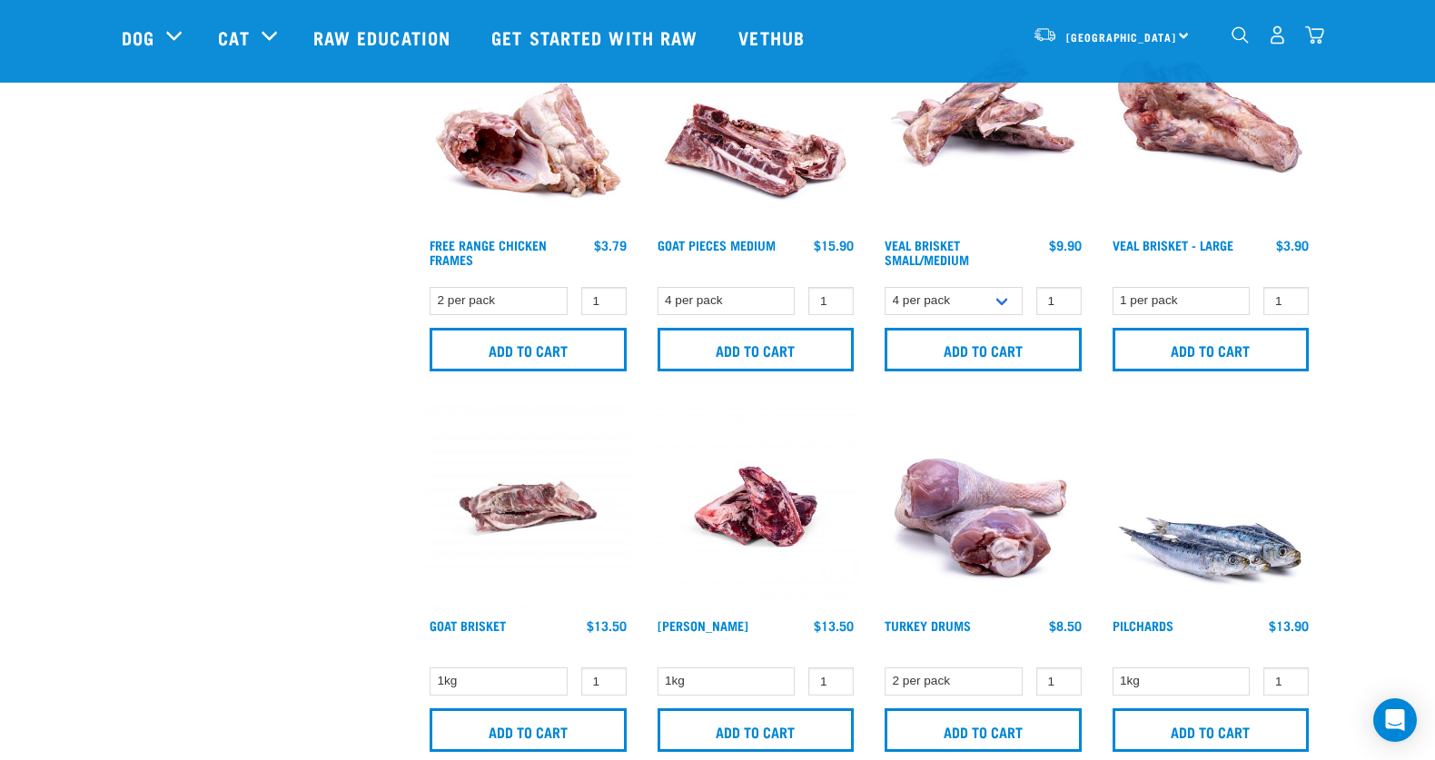
scroll to position [867, 0]
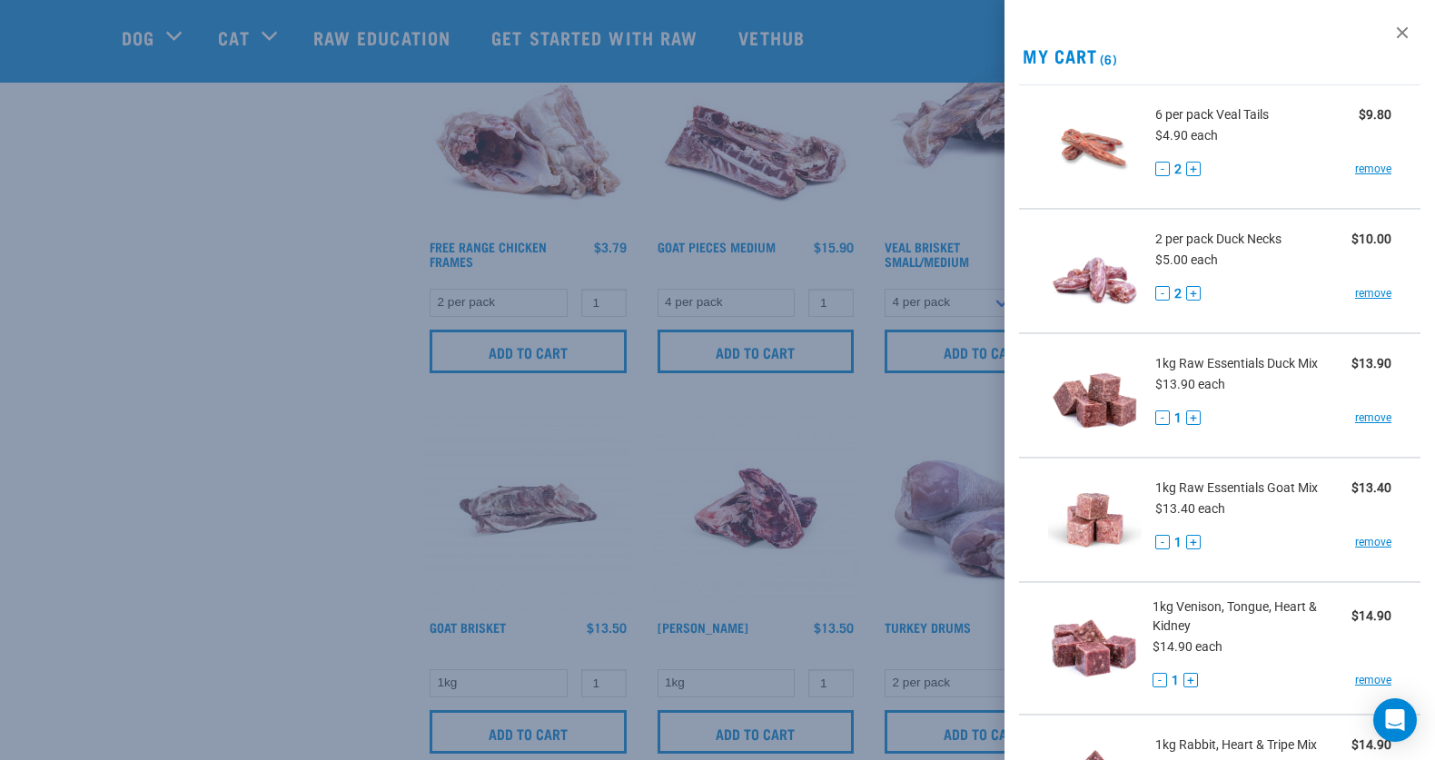
click at [262, 442] on div at bounding box center [717, 380] width 1435 height 760
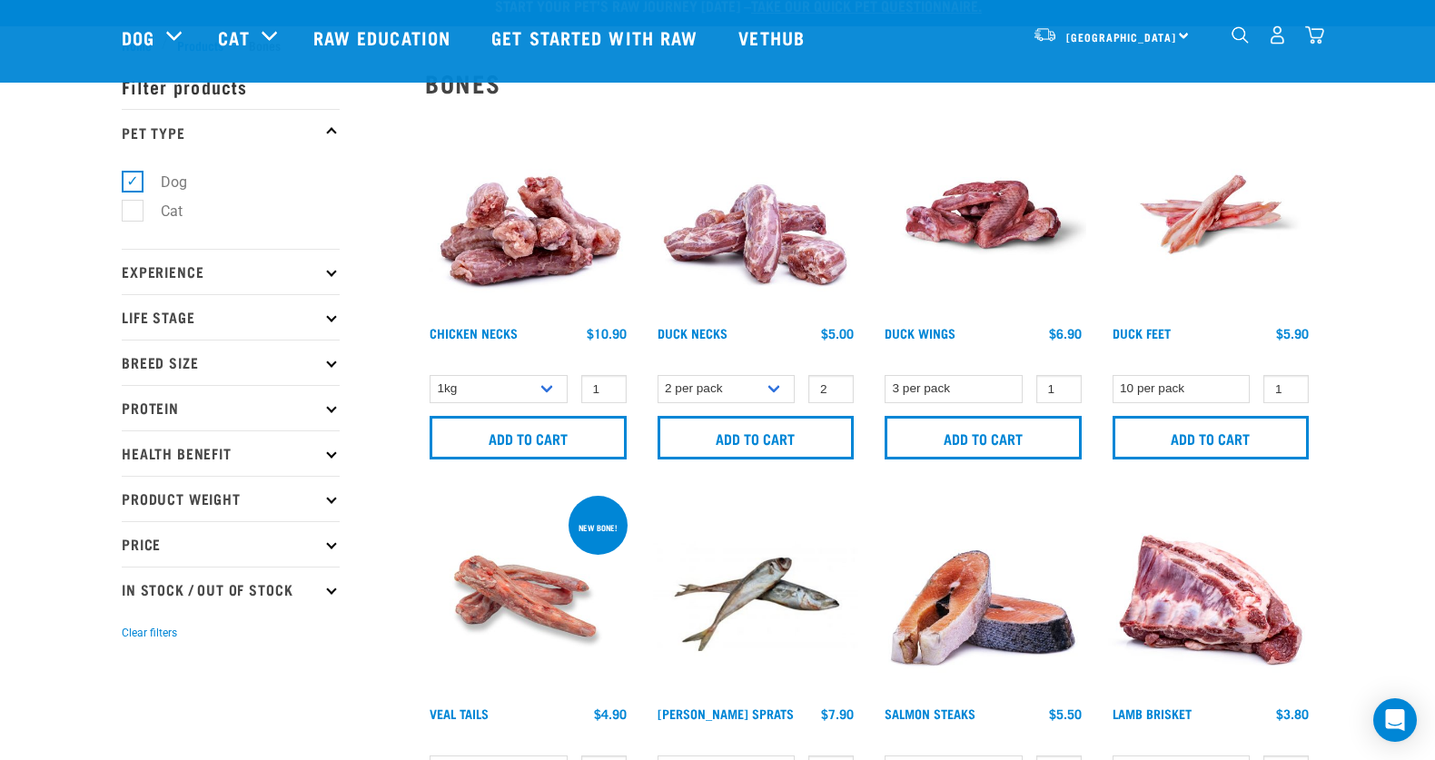
scroll to position [0, 0]
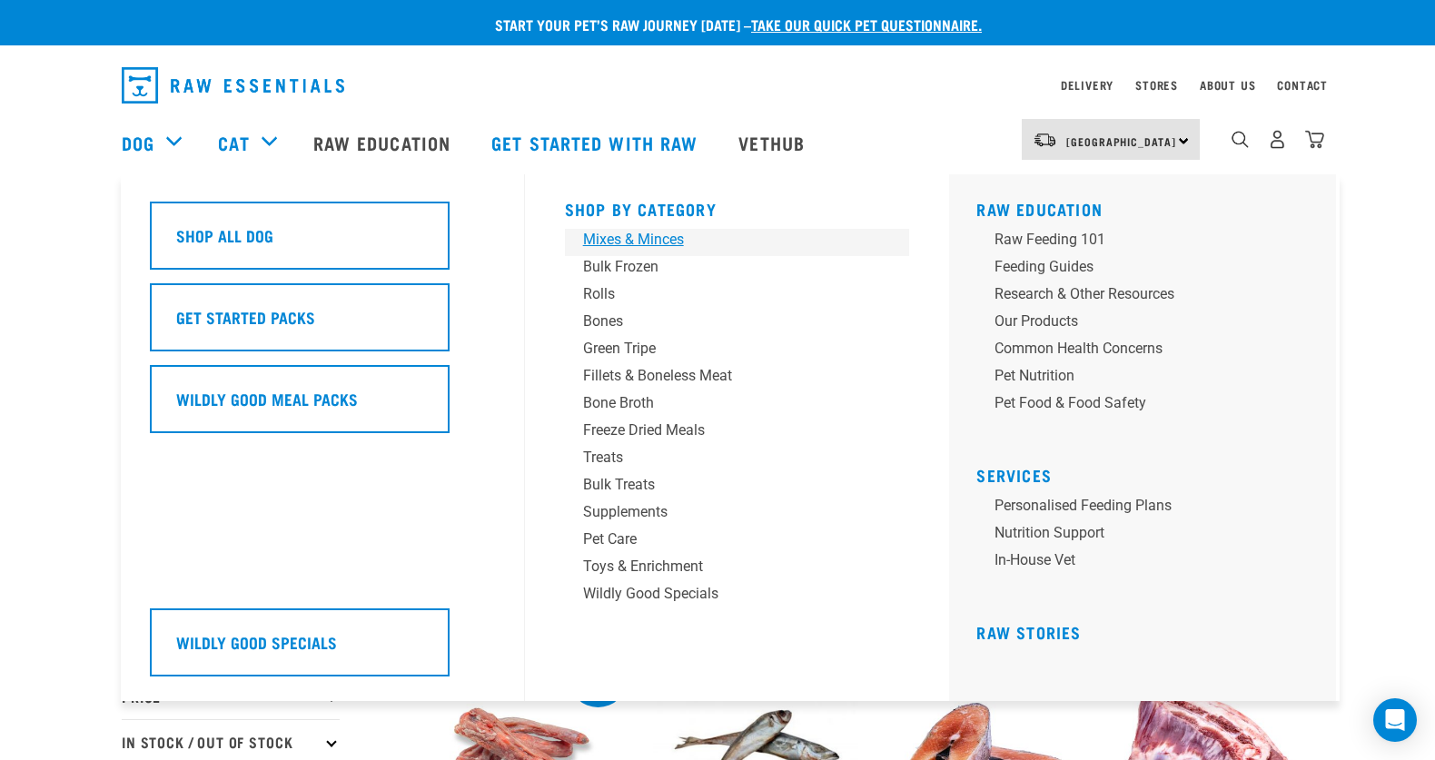
click at [620, 240] on div "Mixes & Minces" at bounding box center [724, 240] width 283 height 22
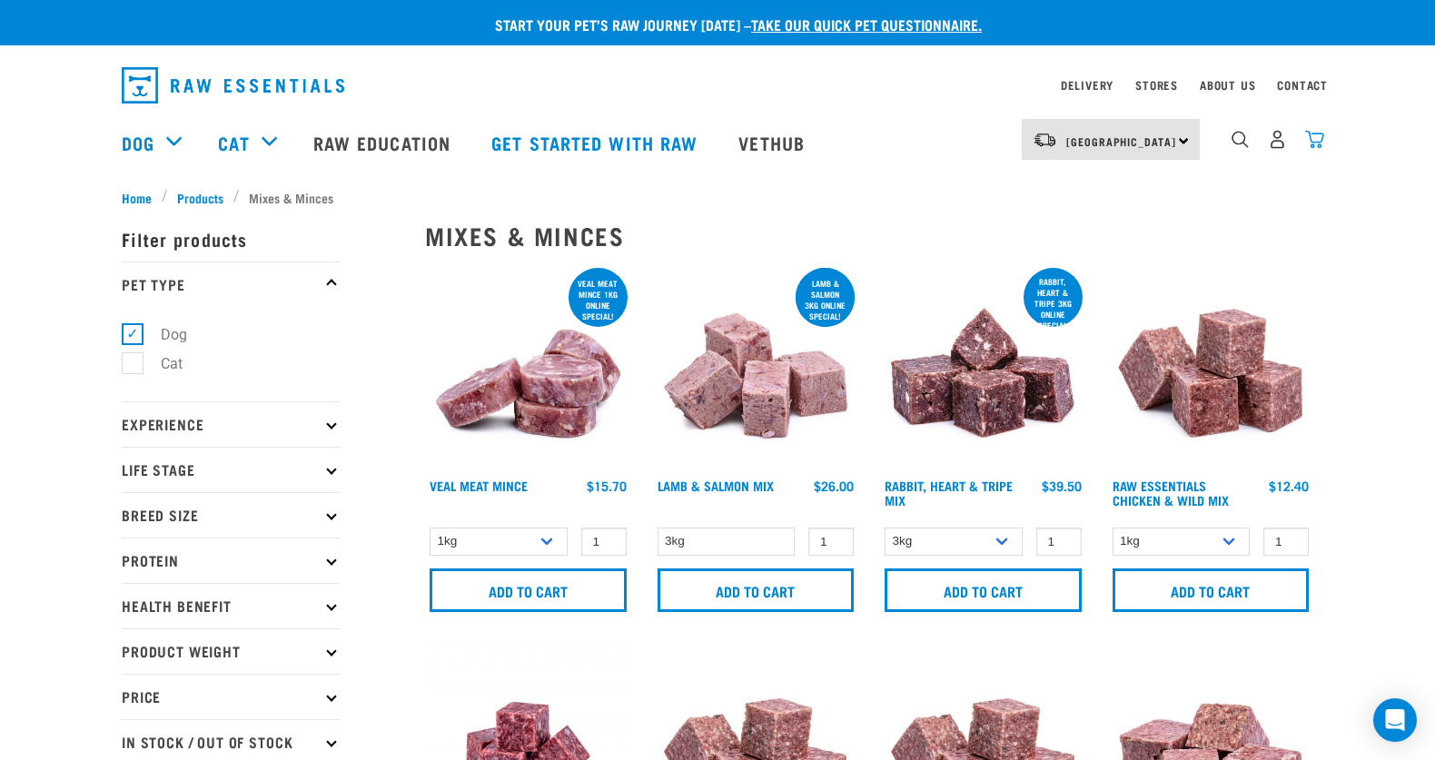
click at [1320, 137] on img "dropdown navigation" at bounding box center [1314, 139] width 19 height 19
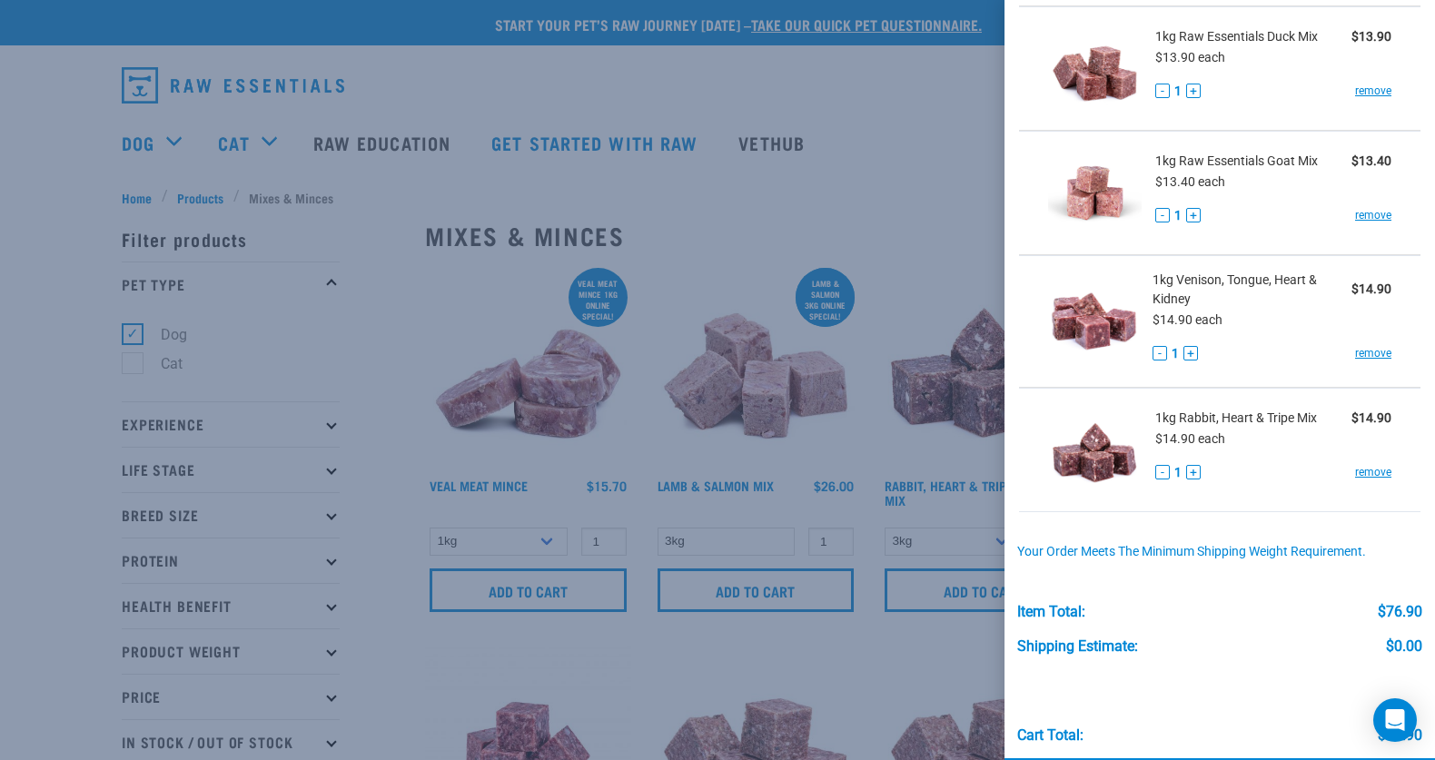
scroll to position [339, 0]
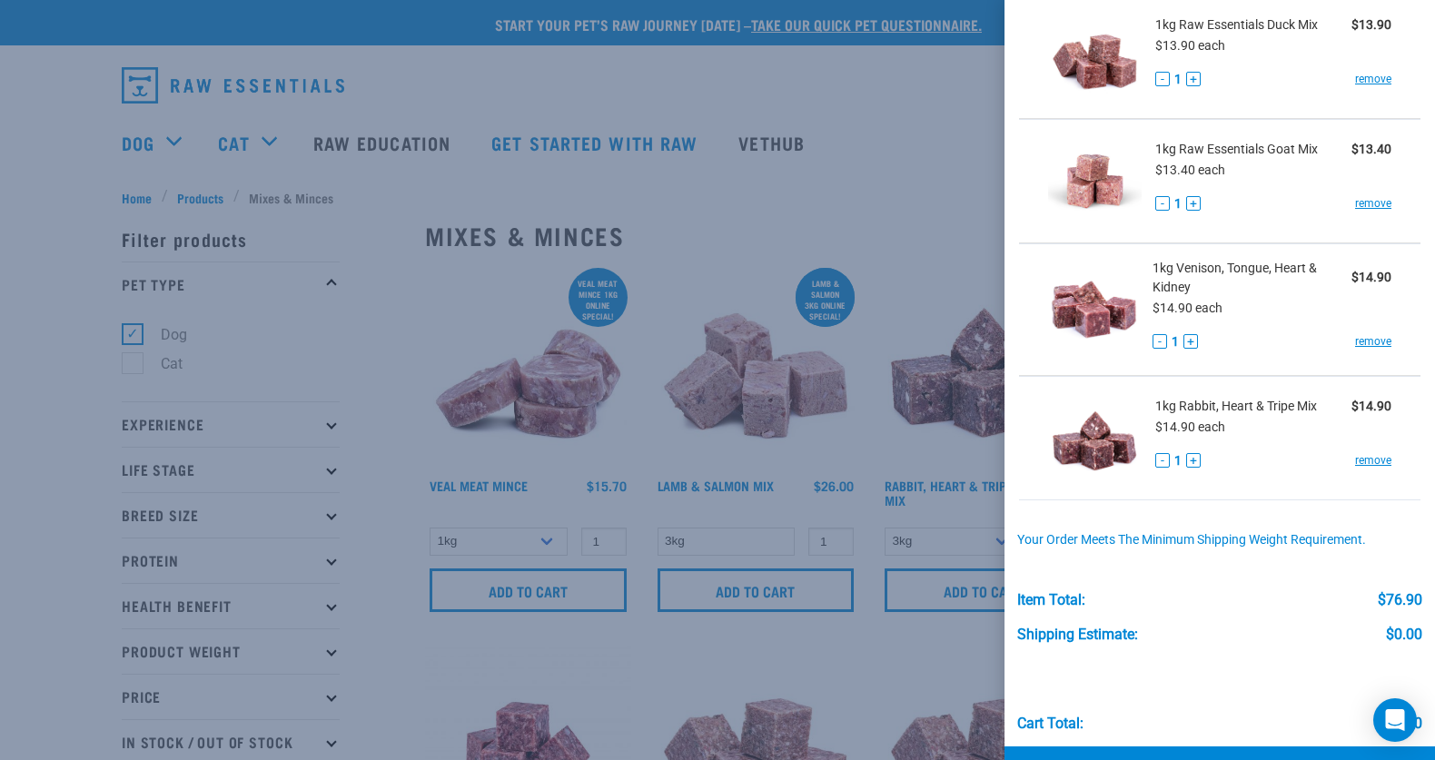
click at [889, 72] on div at bounding box center [717, 380] width 1435 height 760
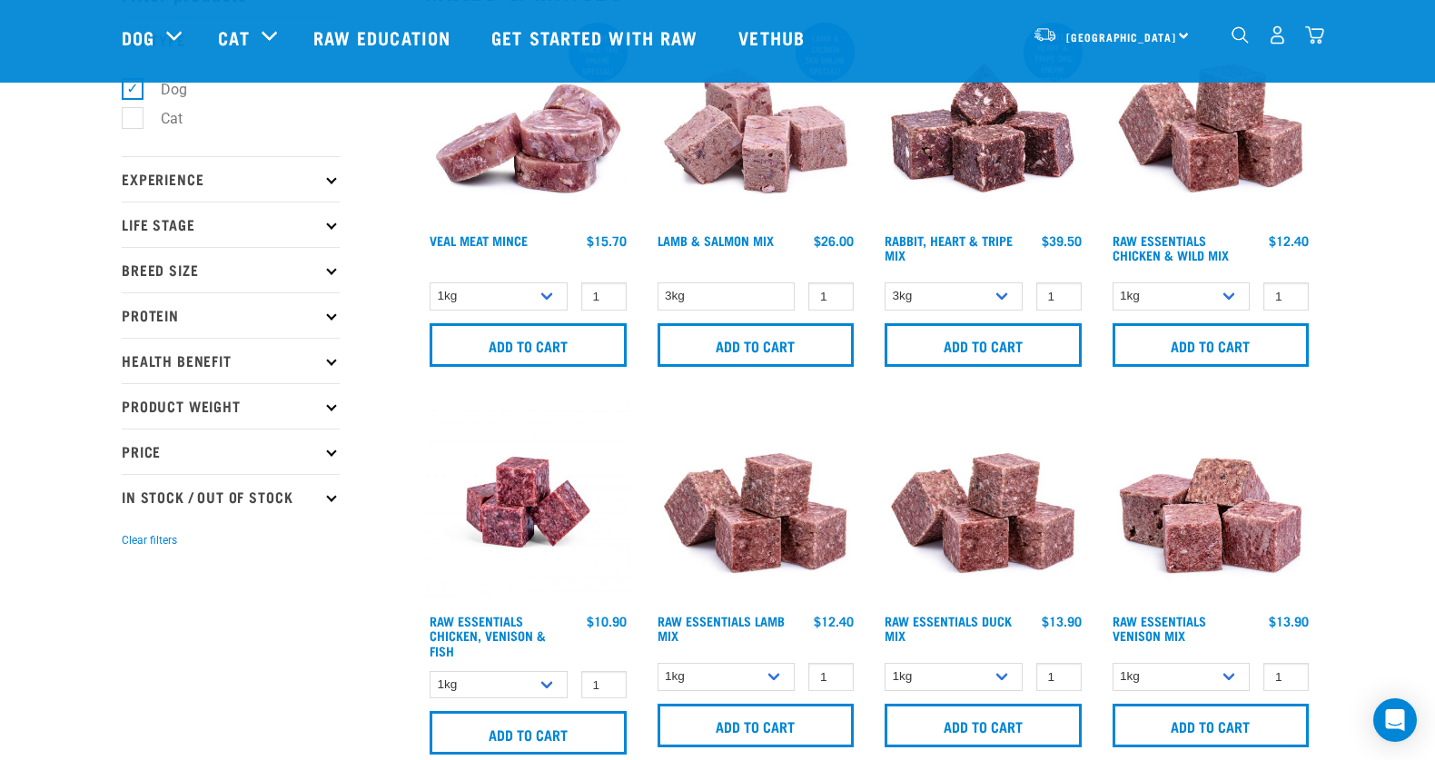
scroll to position [0, 0]
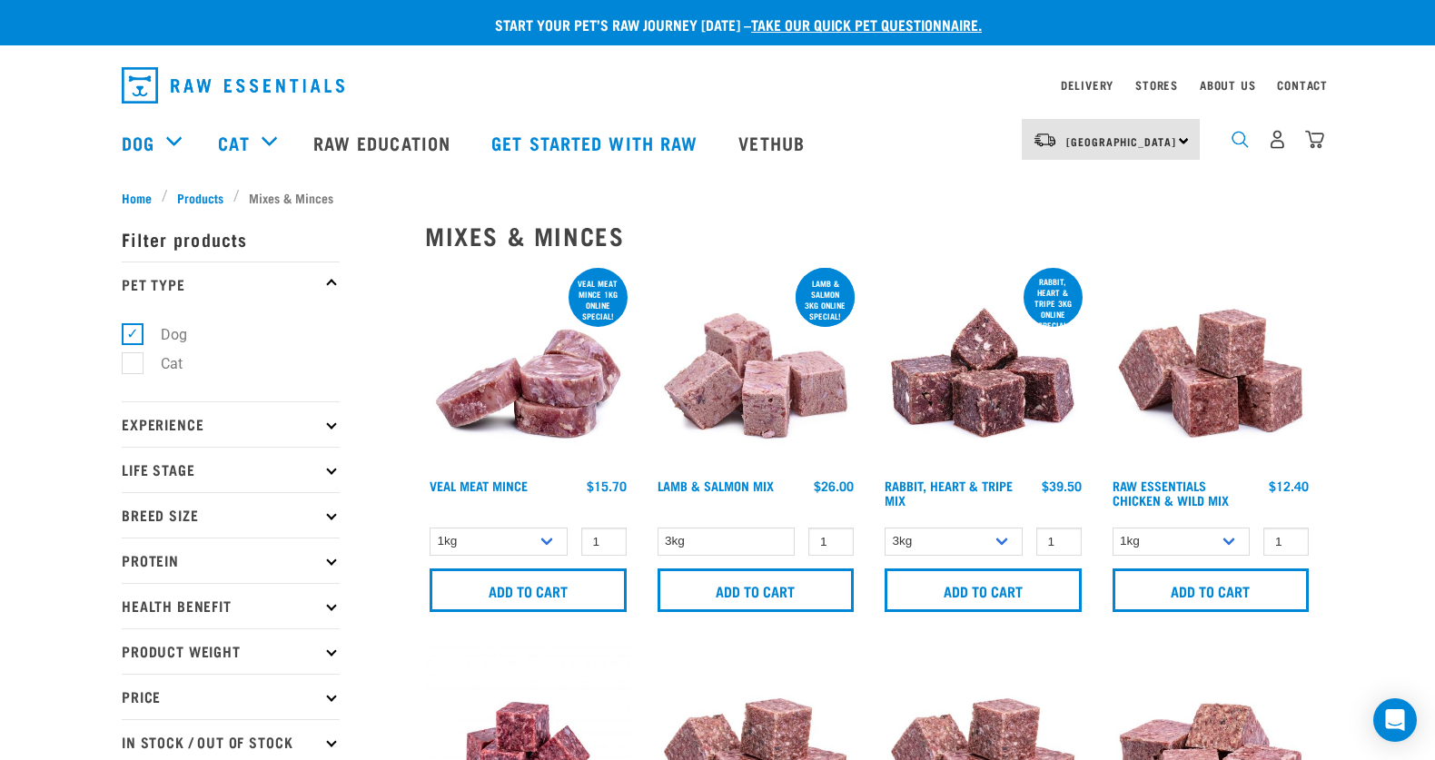
click at [1236, 138] on img "dropdown navigation" at bounding box center [1240, 139] width 17 height 17
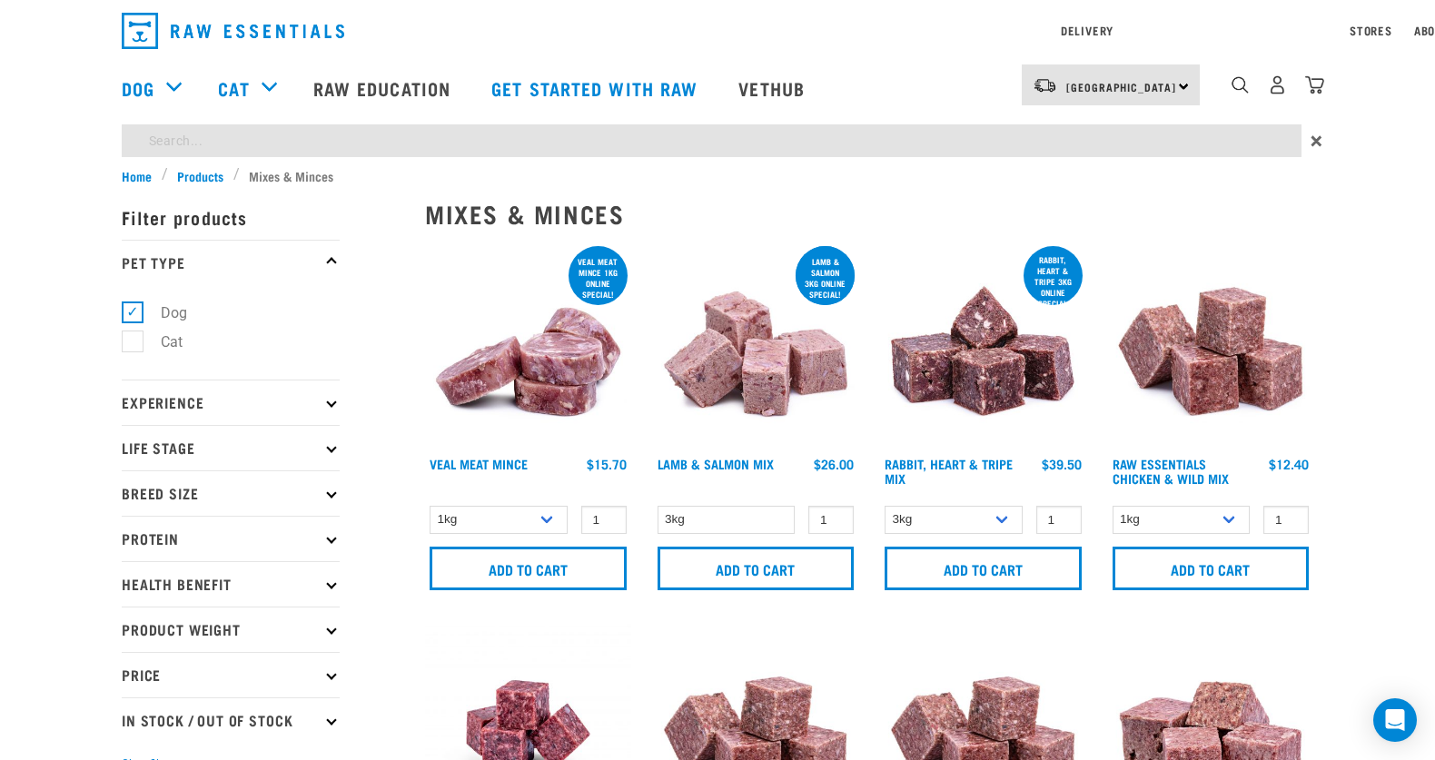
type input "turkey"
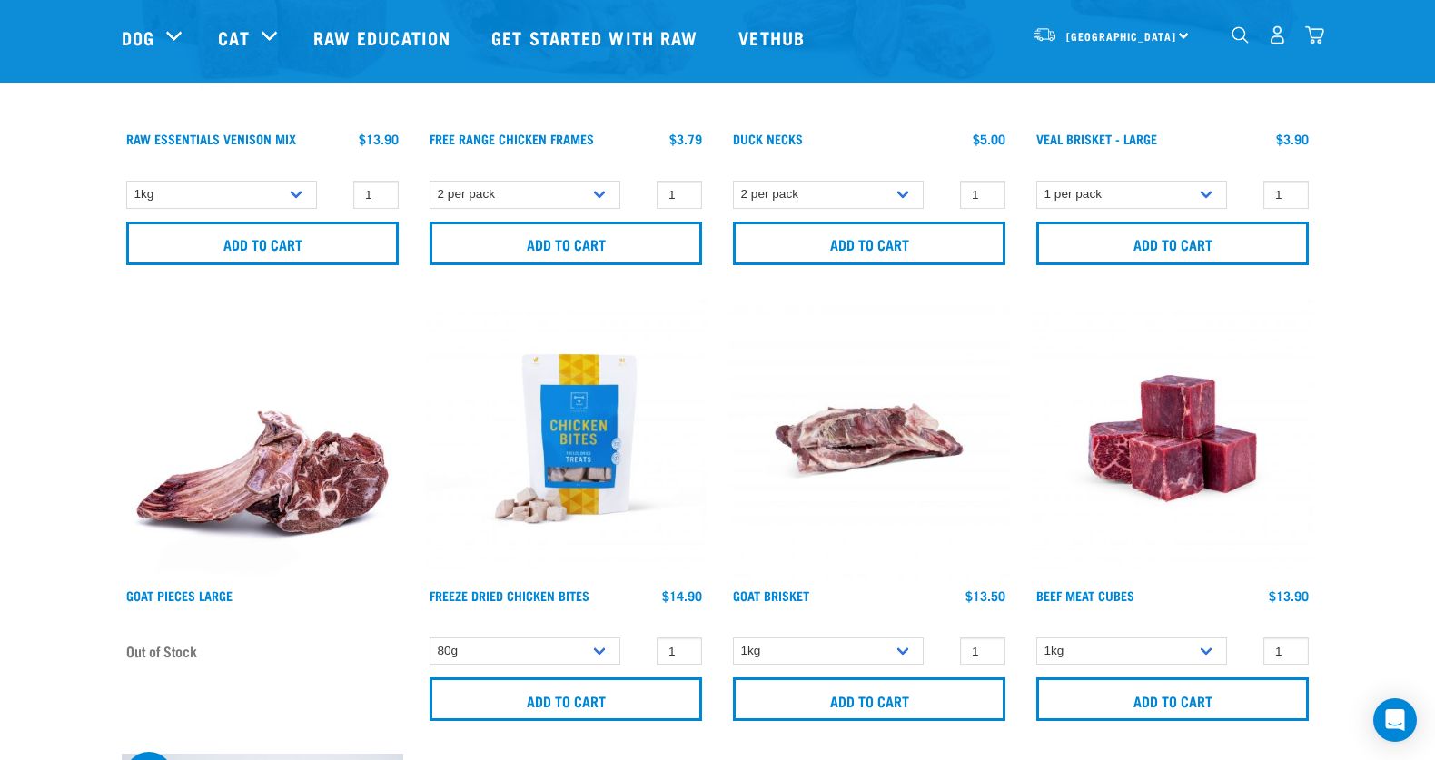
scroll to position [1352, 0]
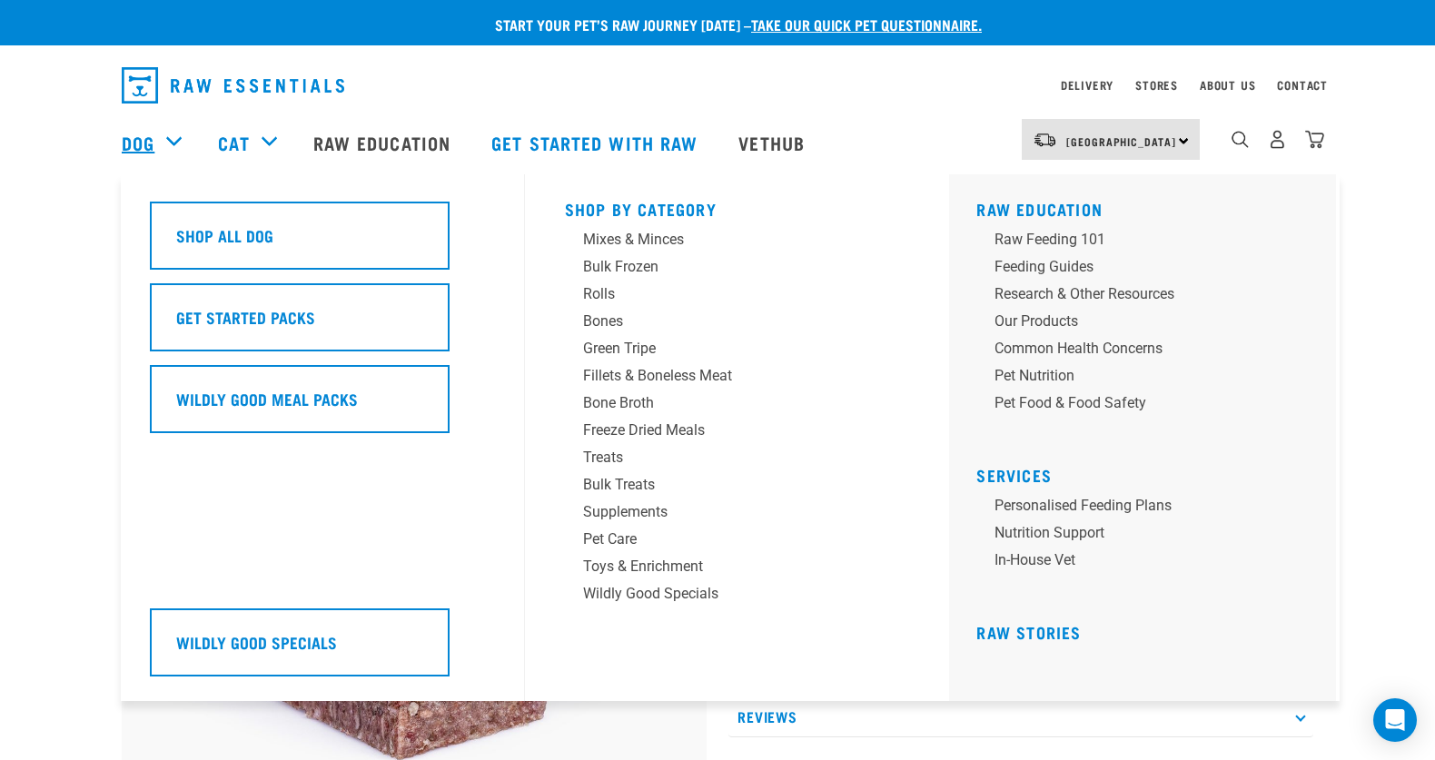
click at [150, 141] on link "Dog" at bounding box center [138, 142] width 33 height 27
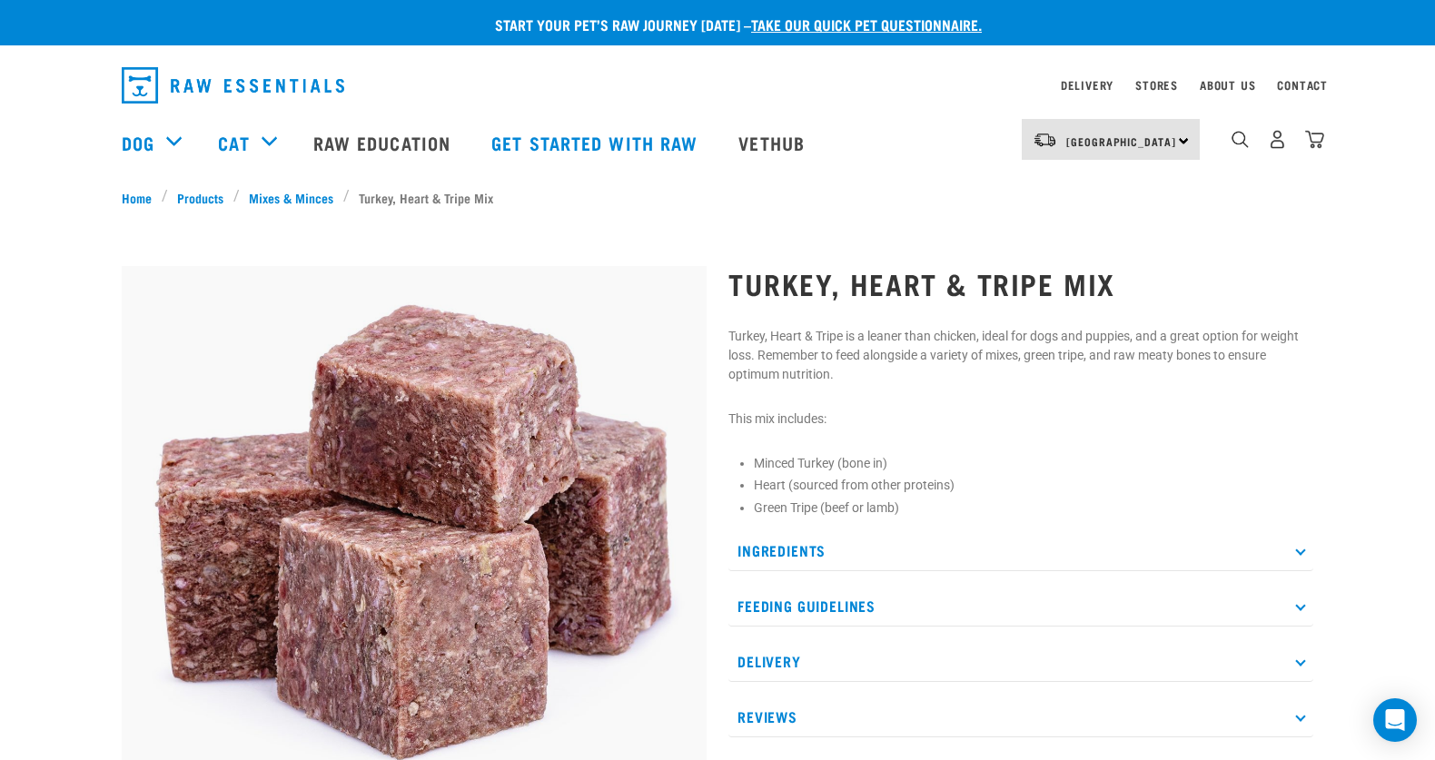
click at [1287, 140] on div "8" at bounding box center [1278, 139] width 94 height 41
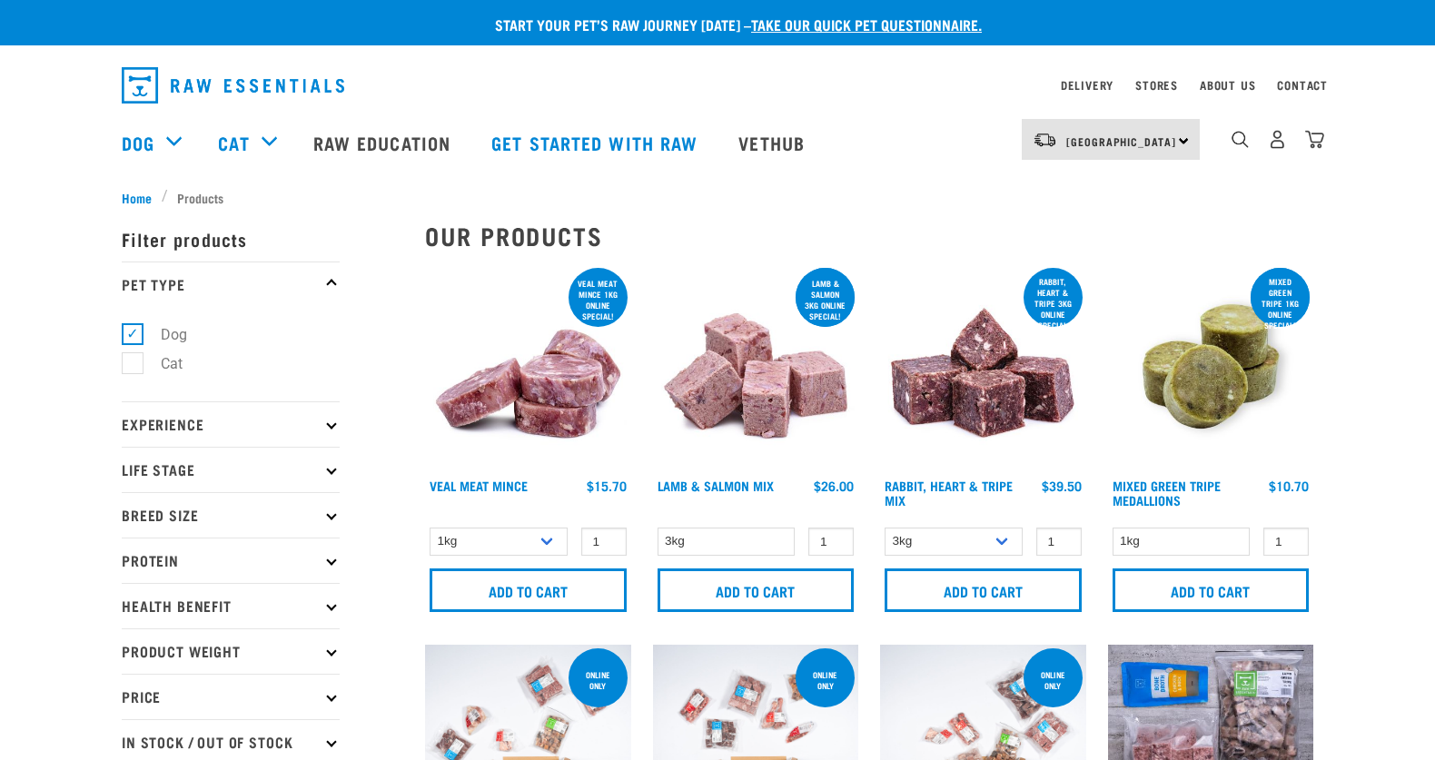
click at [1267, 145] on div "8" at bounding box center [1278, 139] width 94 height 41
click at [1270, 145] on img "dropdown navigation" at bounding box center [1277, 139] width 19 height 19
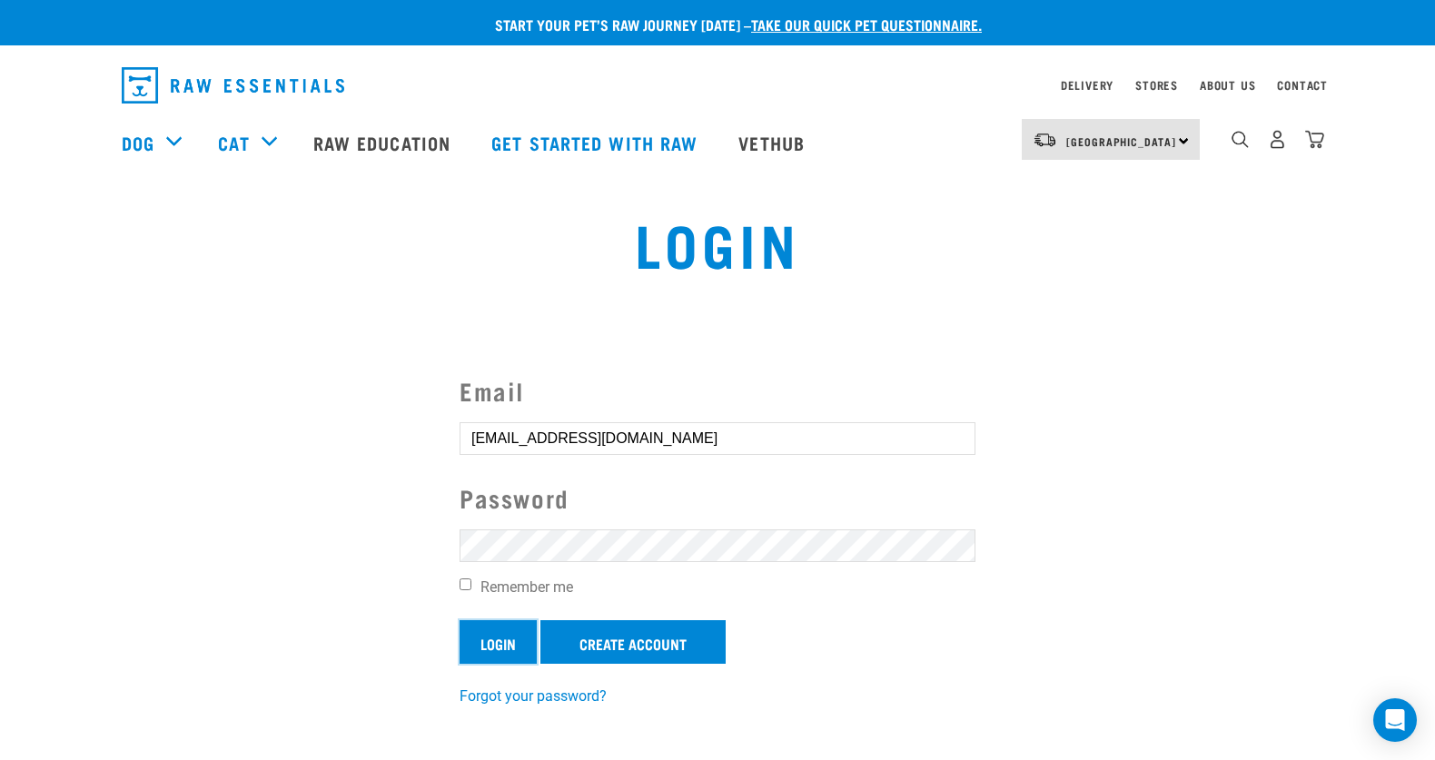
click at [511, 650] on input "Login" at bounding box center [498, 642] width 77 height 44
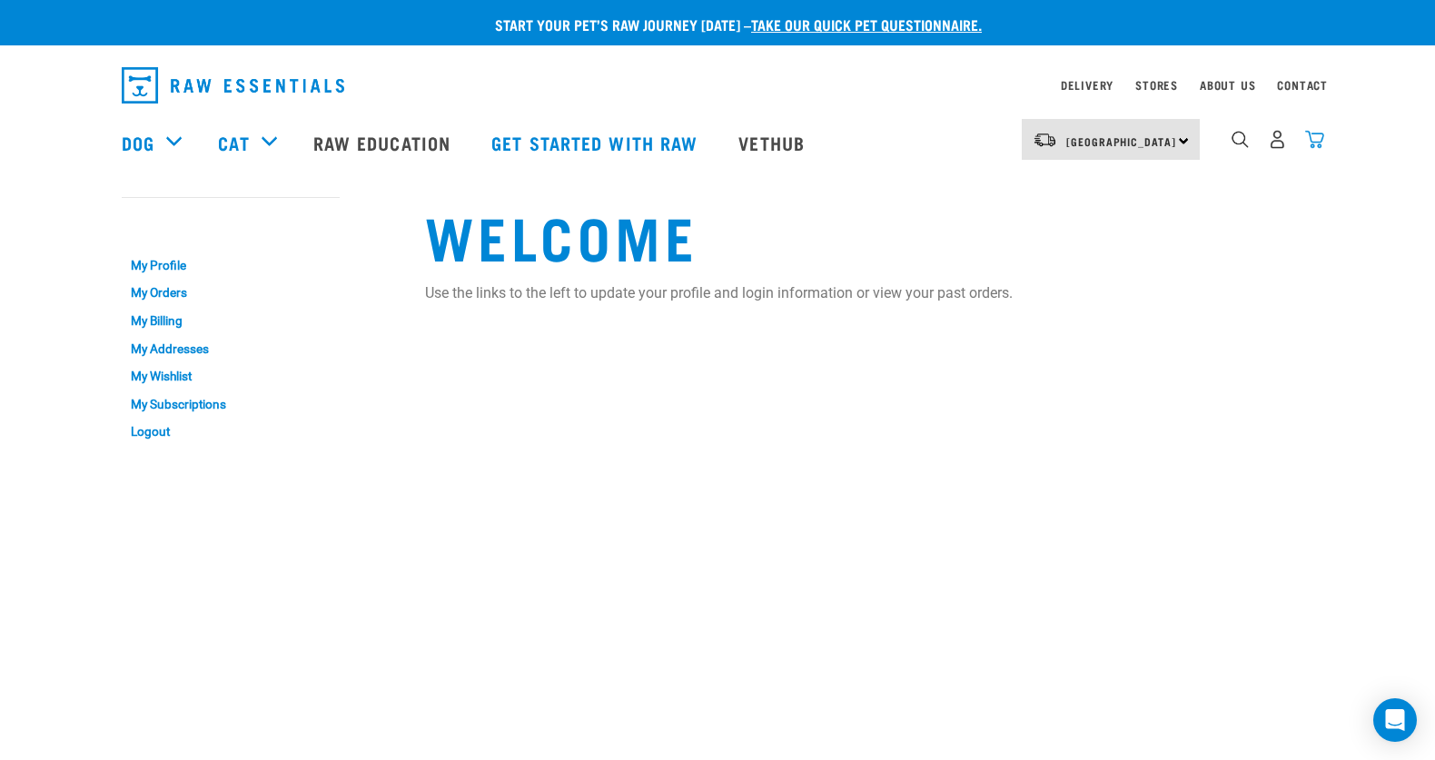
click at [1313, 138] on img "dropdown navigation" at bounding box center [1314, 139] width 19 height 19
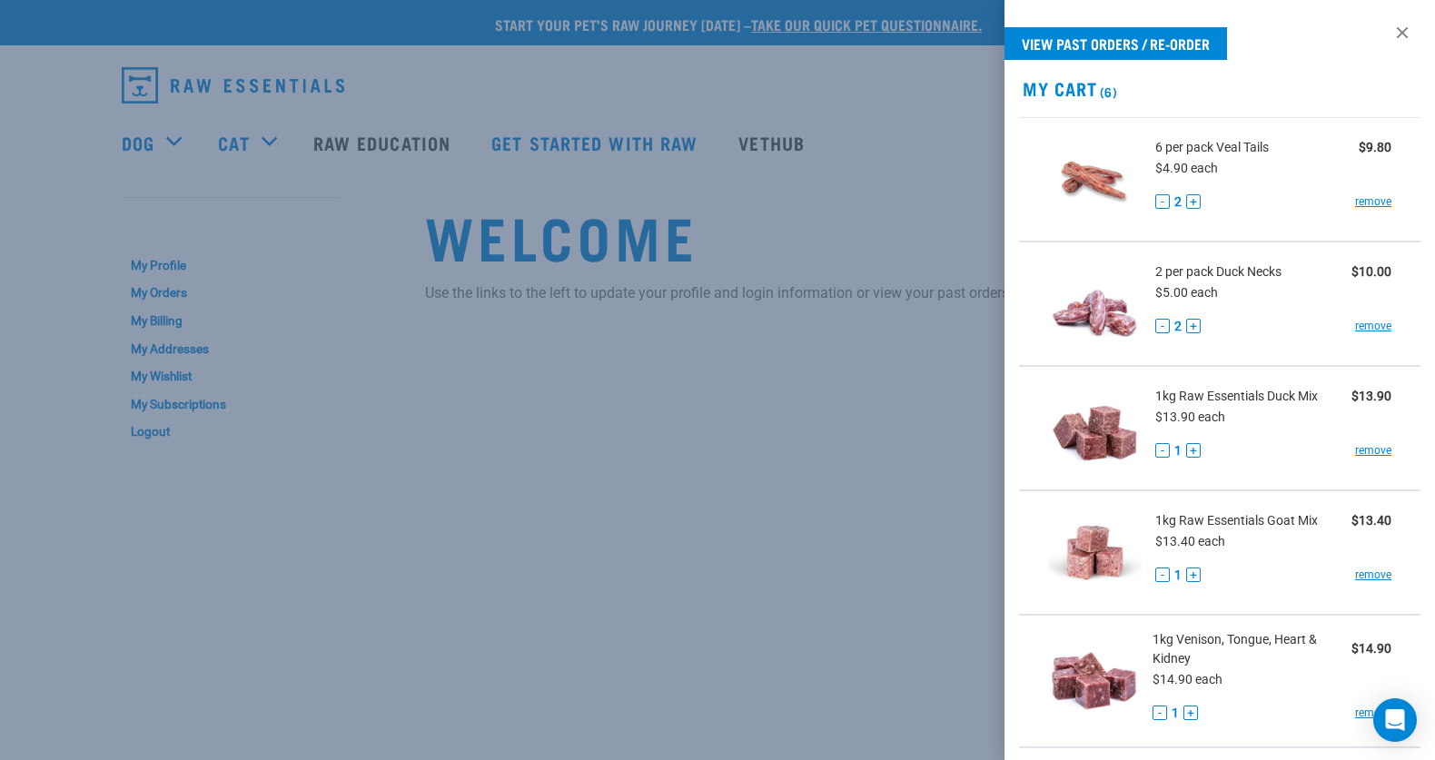
click at [809, 401] on div at bounding box center [717, 380] width 1435 height 760
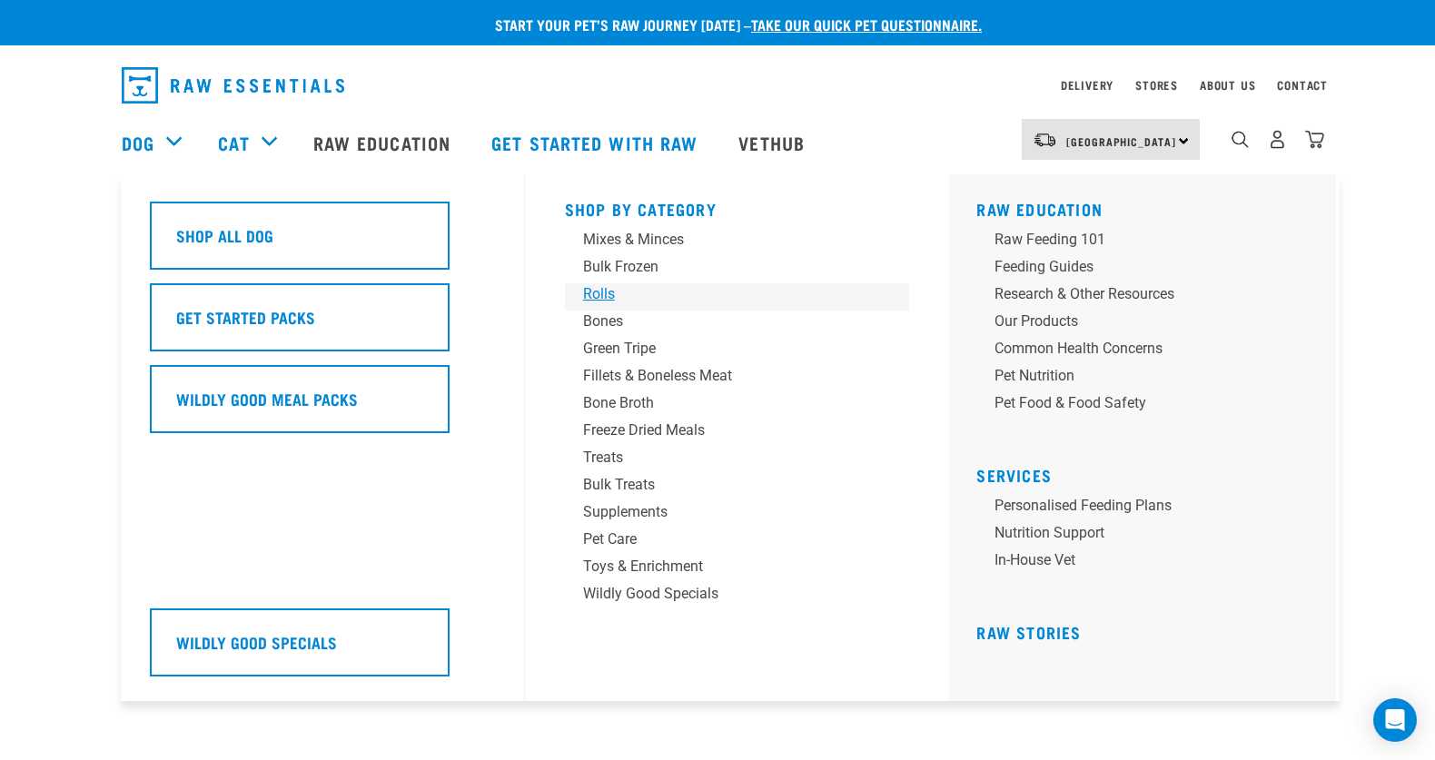
click at [611, 293] on div "Rolls" at bounding box center [724, 294] width 283 height 22
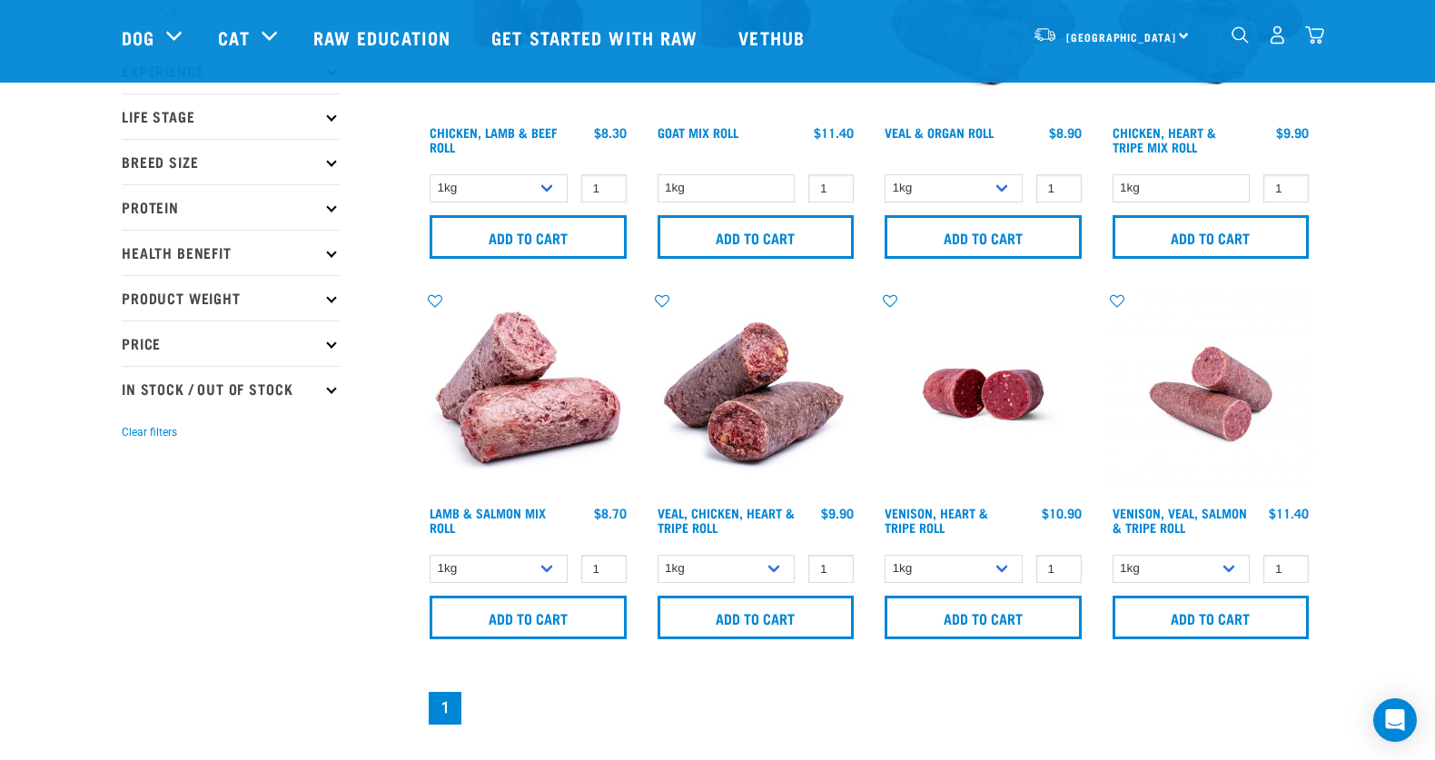
scroll to position [245, 0]
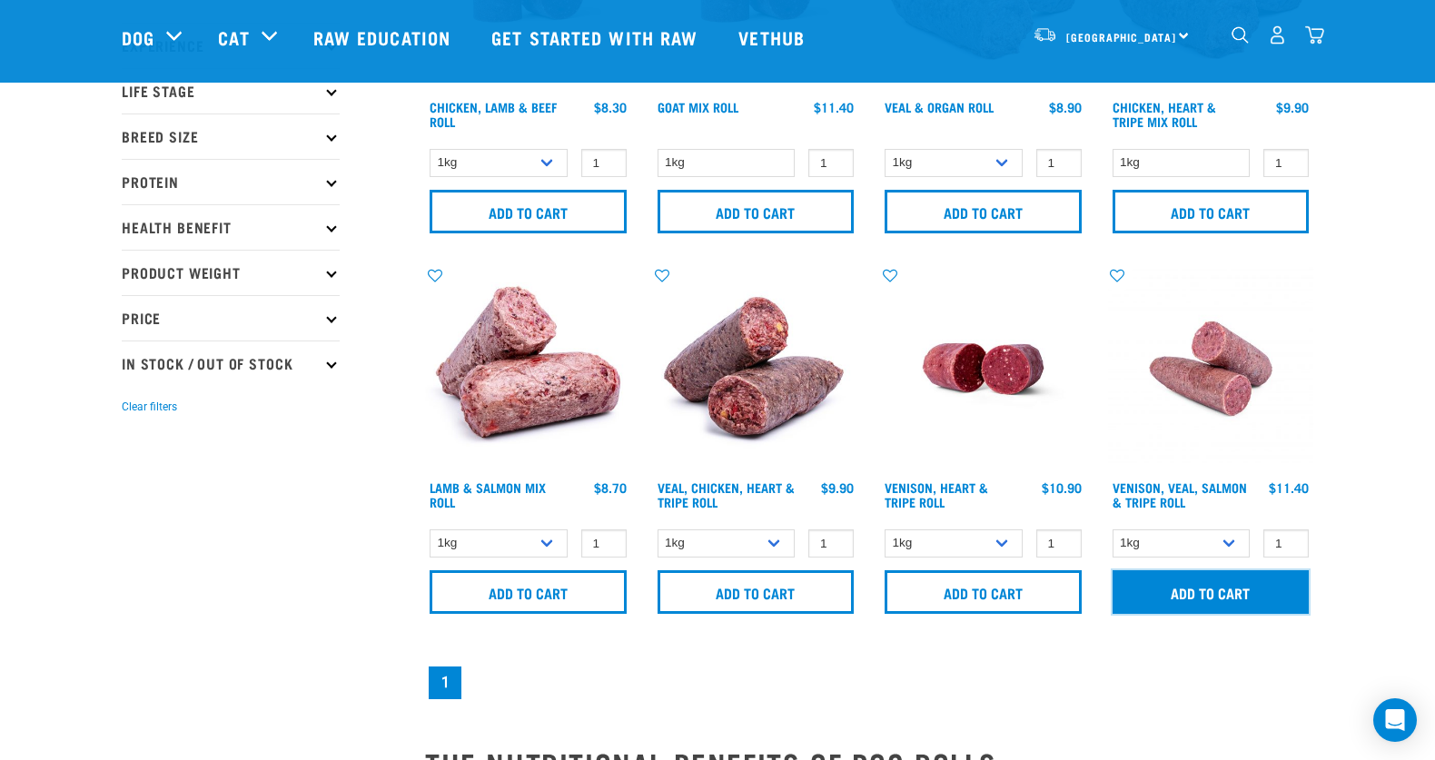
click at [1256, 597] on input "Add to cart" at bounding box center [1211, 593] width 197 height 44
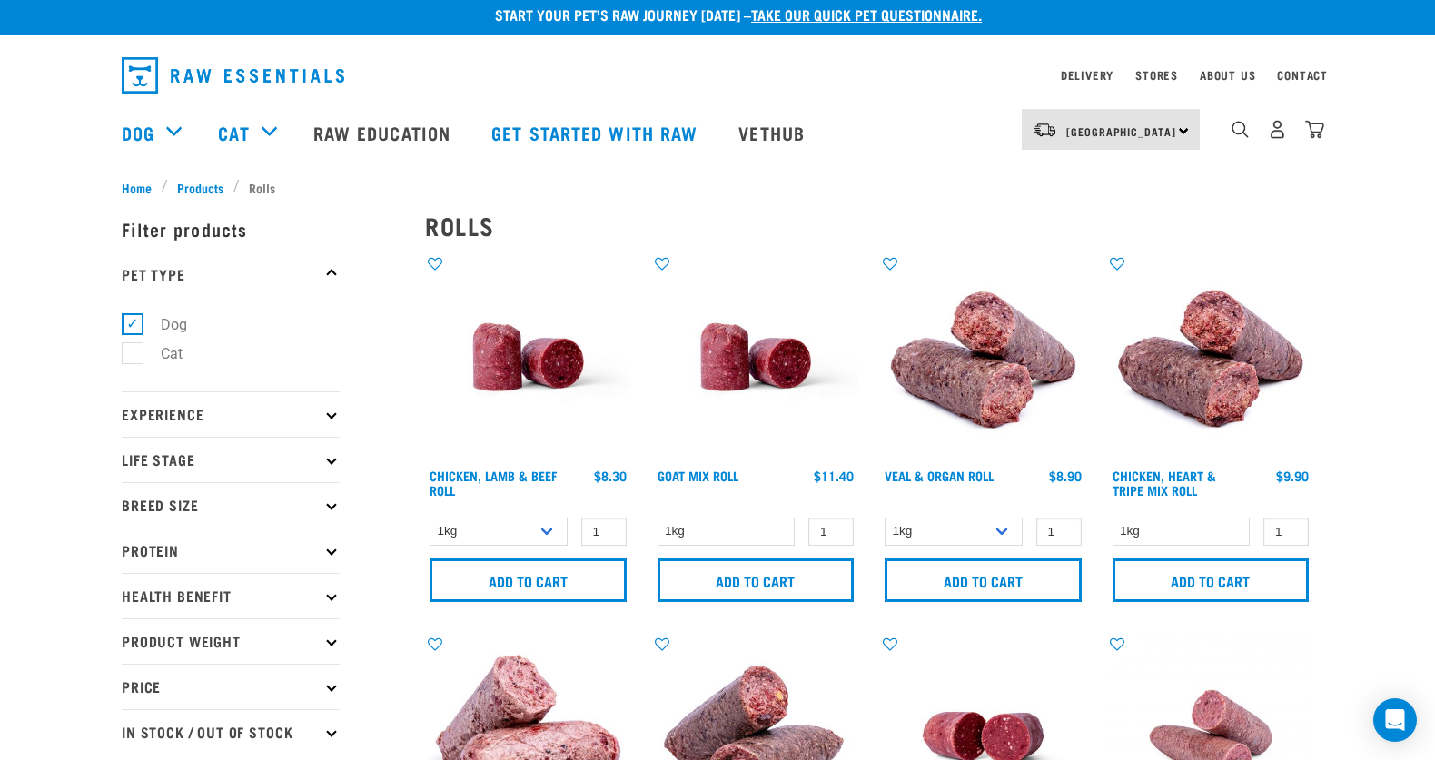
scroll to position [0, 0]
